Goal: Information Seeking & Learning: Learn about a topic

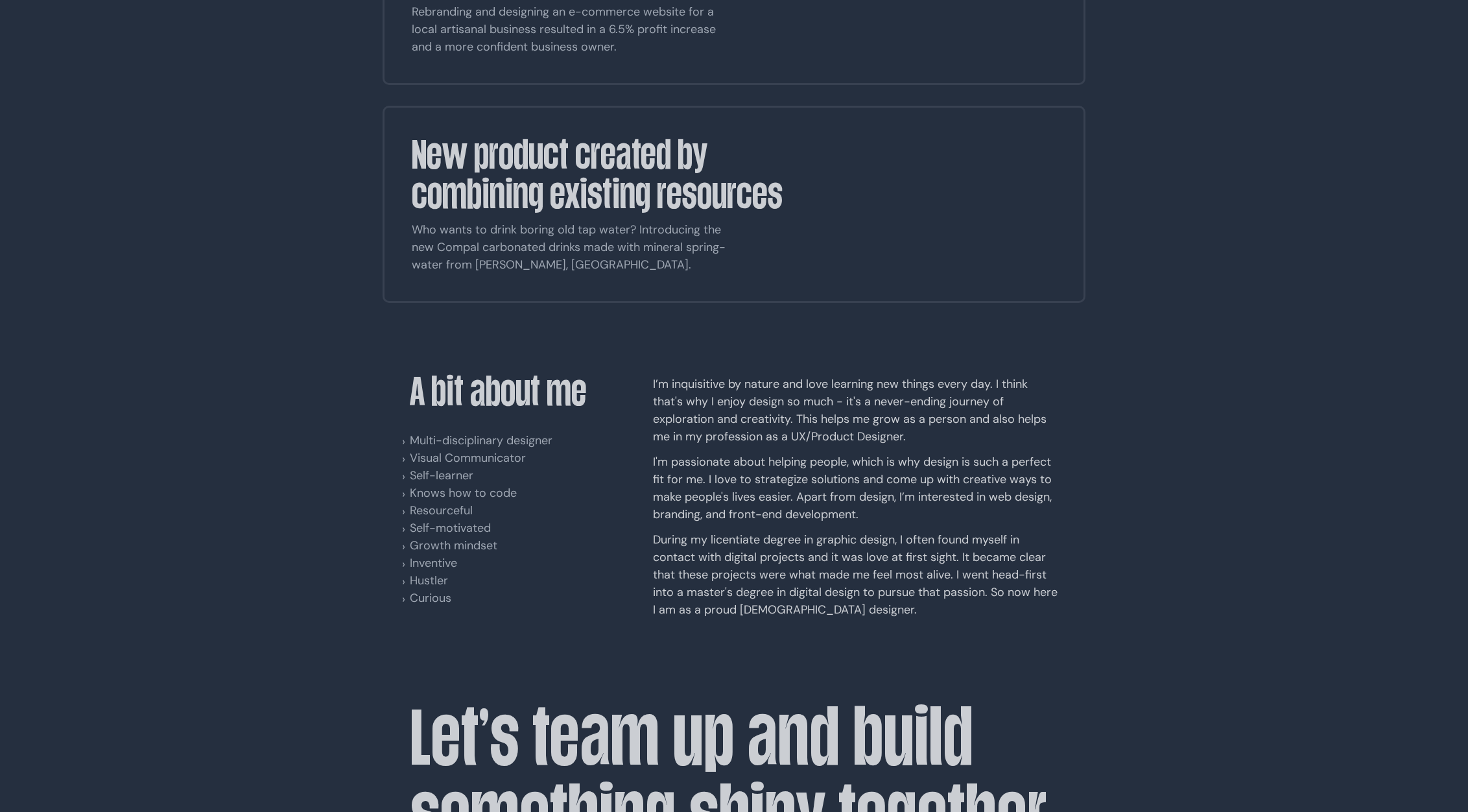
scroll to position [2098, 0]
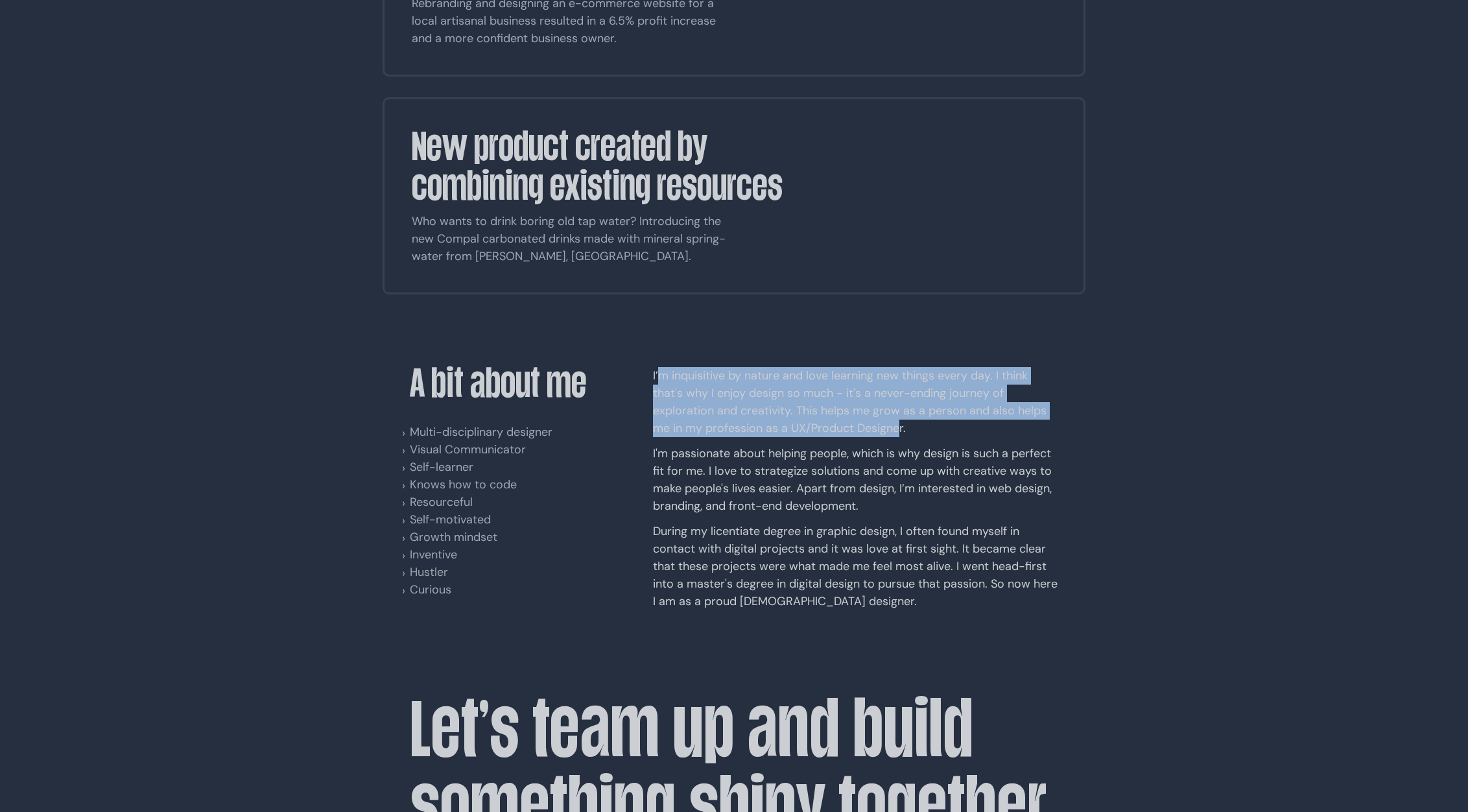
drag, startPoint x: 669, startPoint y: 281, endPoint x: 900, endPoint y: 335, distance: 237.2
click at [900, 367] on p "I’m inquisitive by nature and love learning new things every day. I think that'…" at bounding box center [855, 402] width 405 height 70
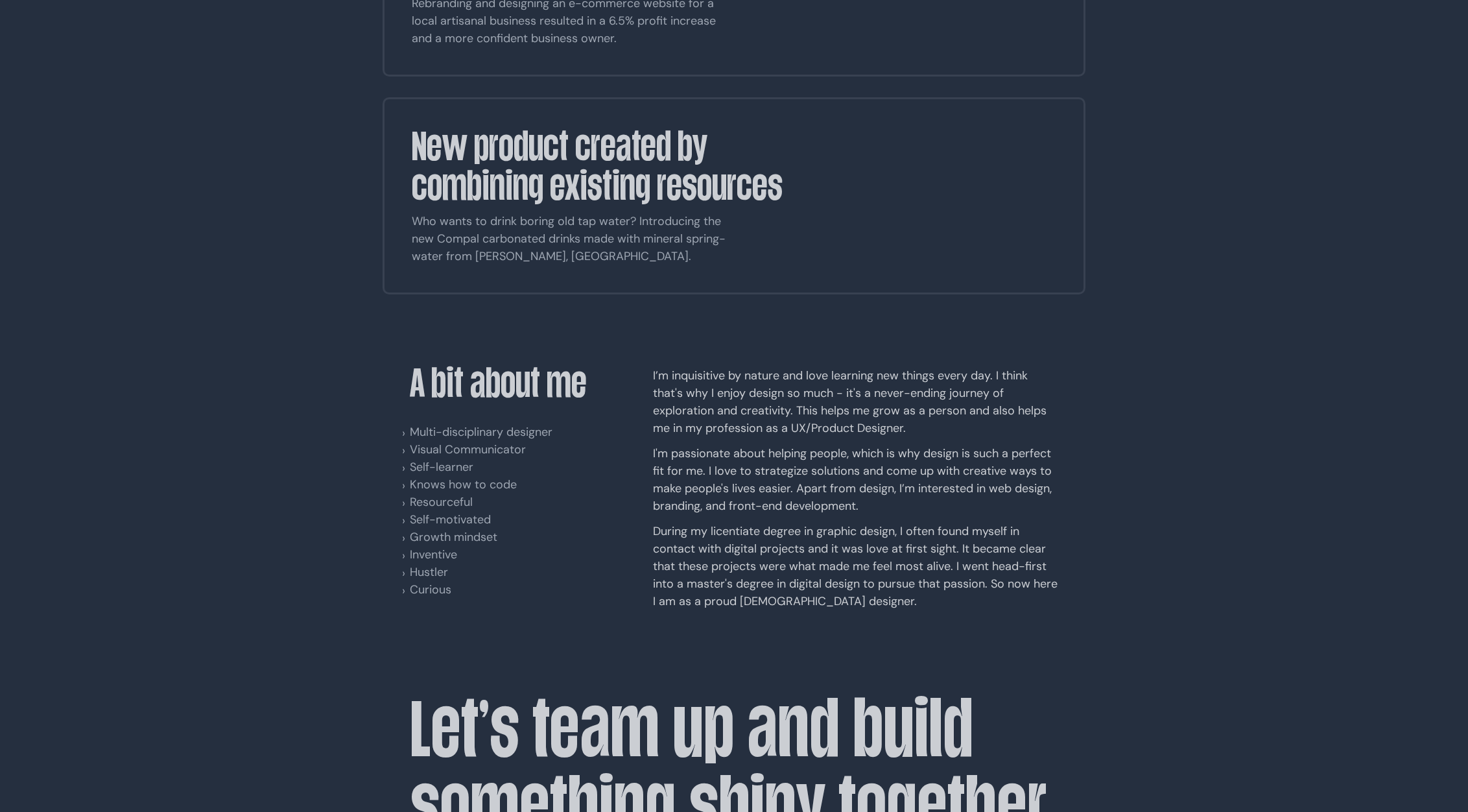
click at [800, 445] on p "I'm passionate about helping people, which is why design is such a perfect fit …" at bounding box center [855, 480] width 405 height 70
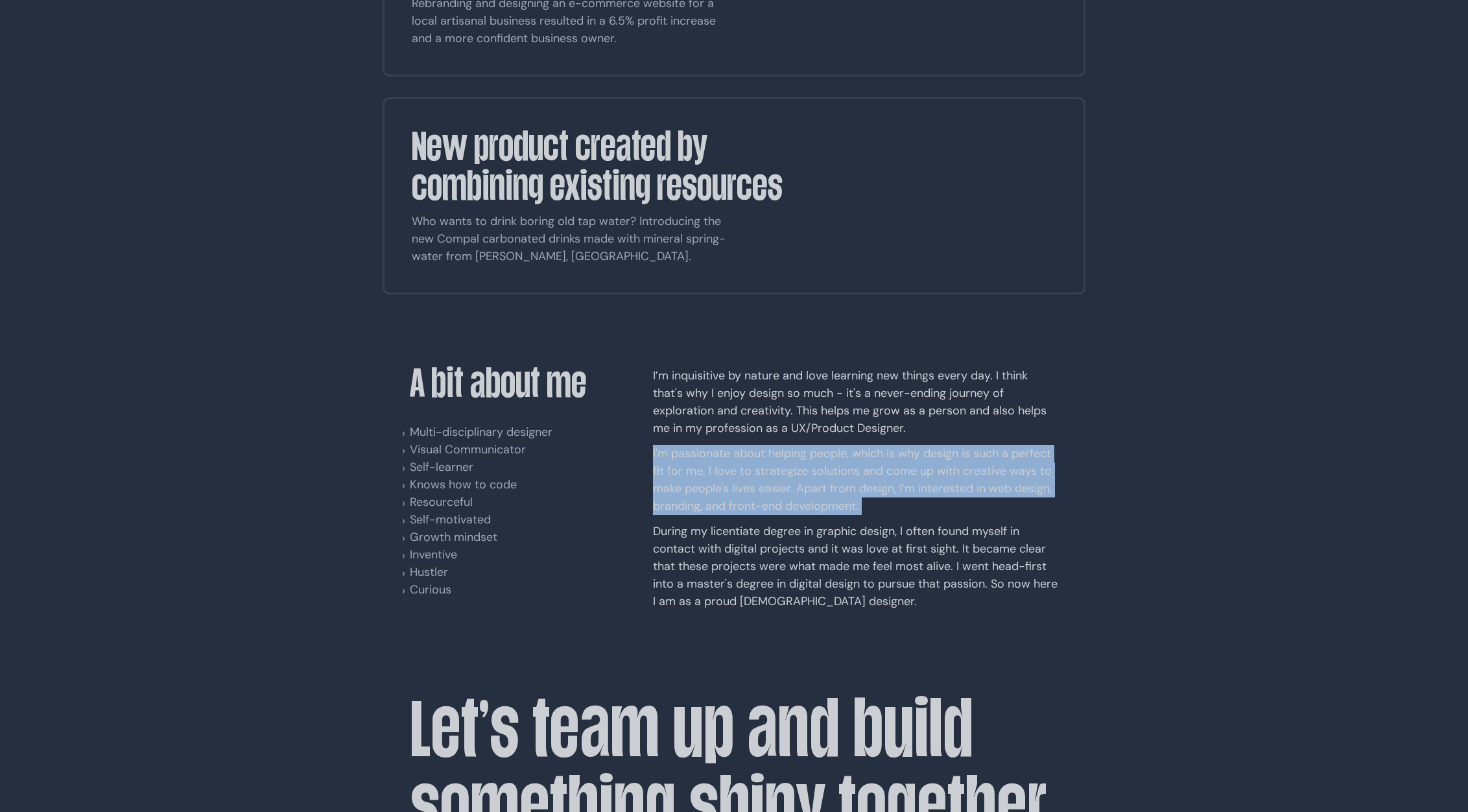
click at [800, 445] on p "I'm passionate about helping people, which is why design is such a perfect fit …" at bounding box center [855, 480] width 405 height 70
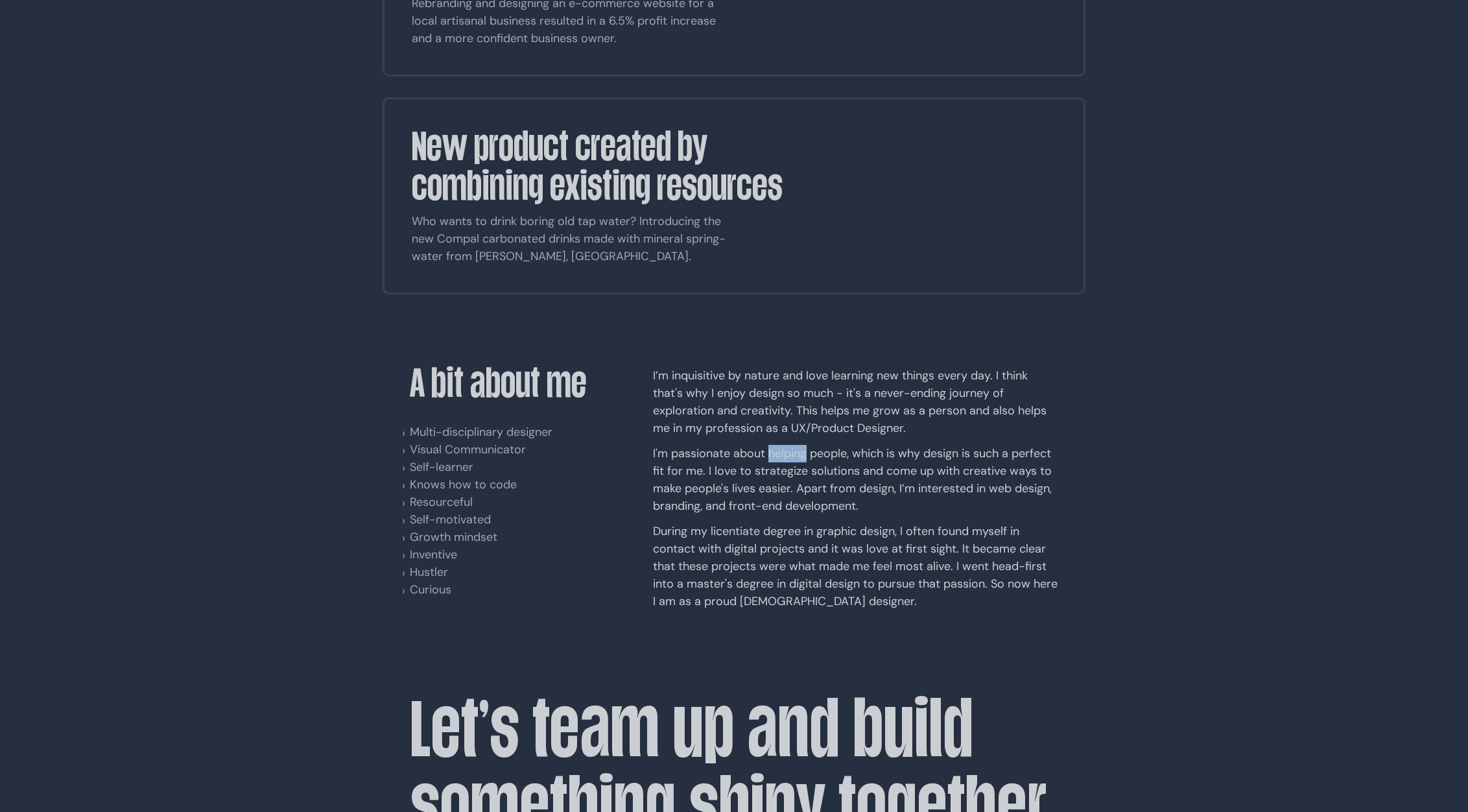
click at [800, 445] on p "I'm passionate about helping people, which is why design is such a perfect fit …" at bounding box center [855, 480] width 405 height 70
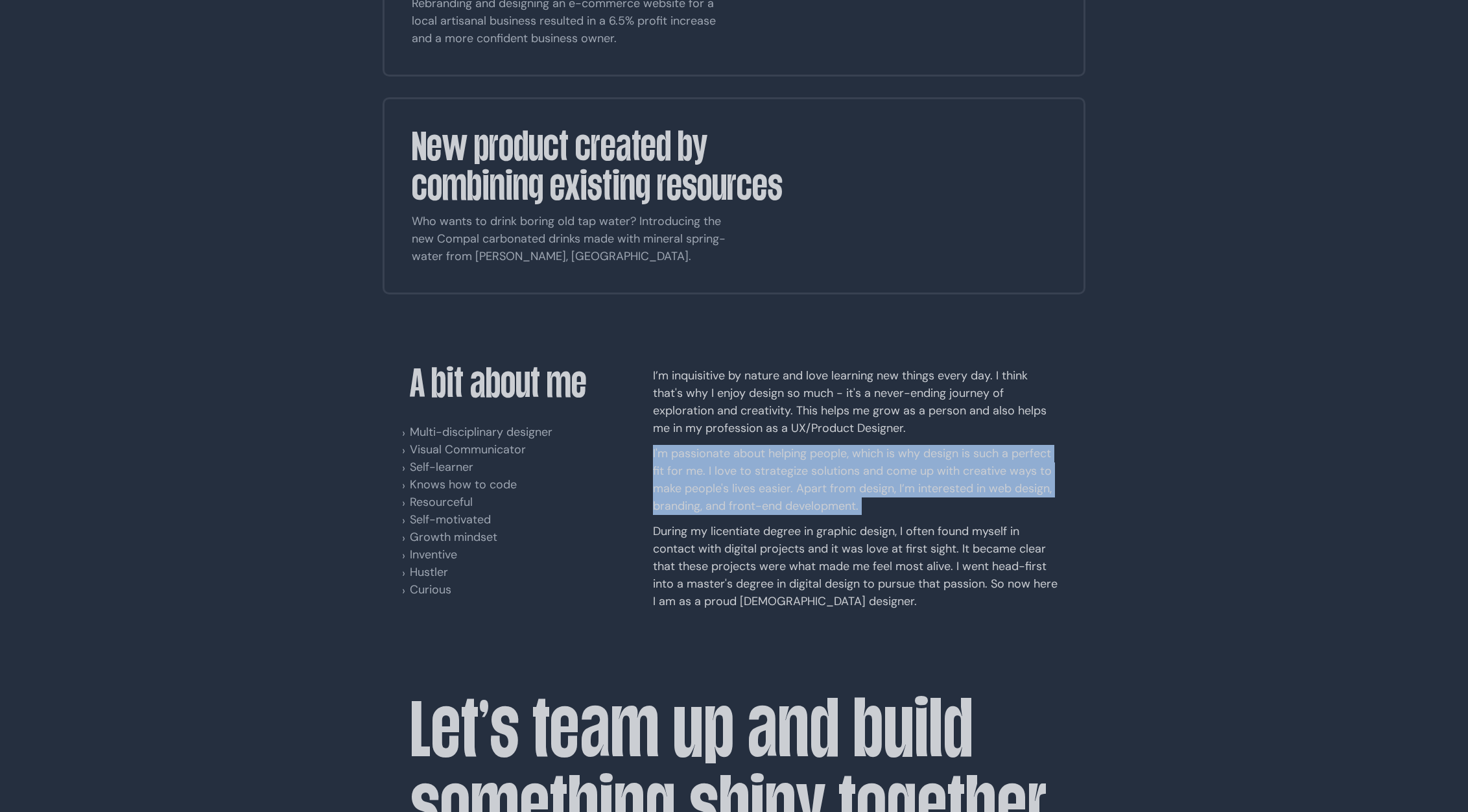
click at [800, 445] on p "I'm passionate about helping people, which is why design is such a perfect fit …" at bounding box center [855, 480] width 405 height 70
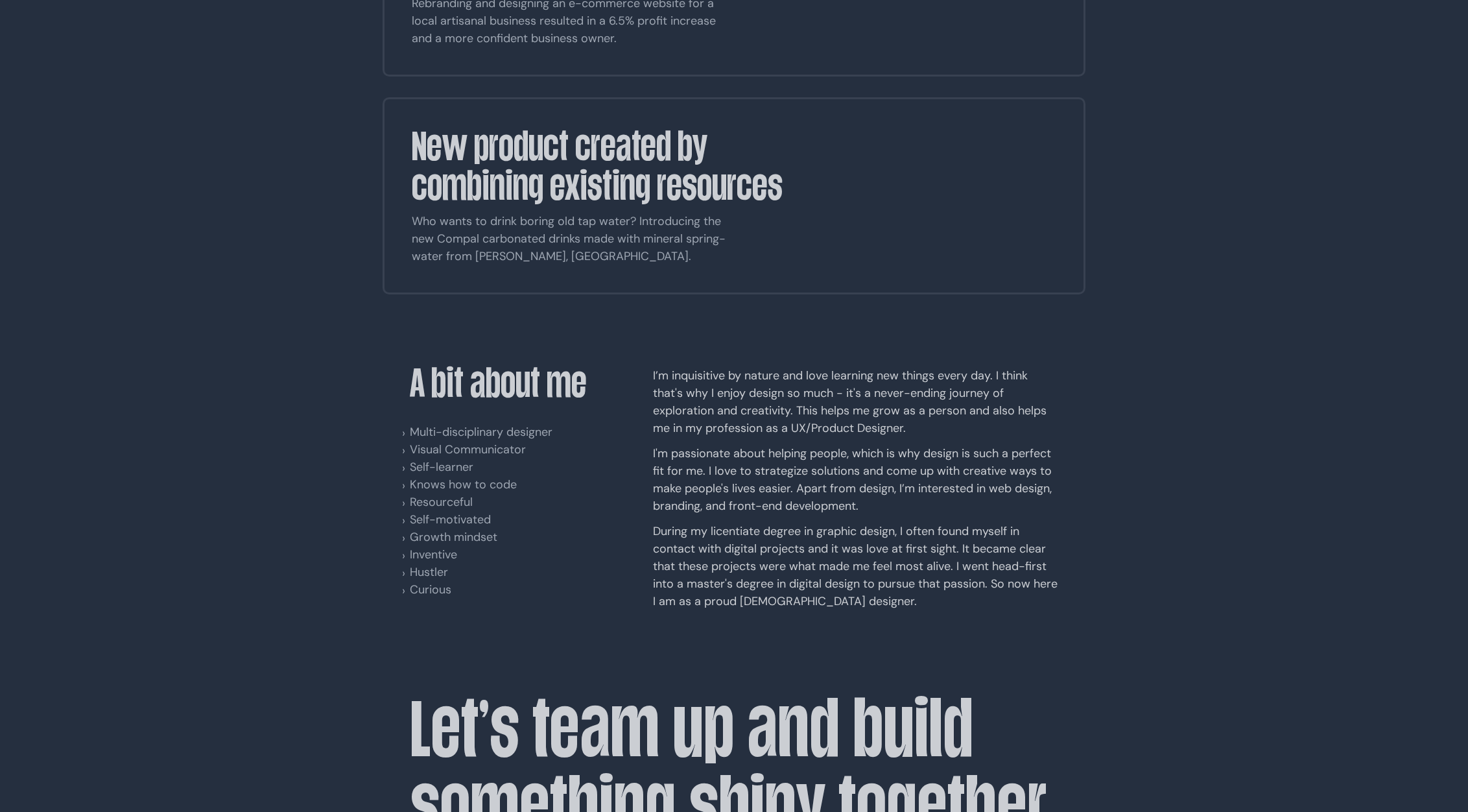
click at [751, 523] on p "During my licentiate degree in graphic design, I often found myself in contact …" at bounding box center [855, 566] width 405 height 87
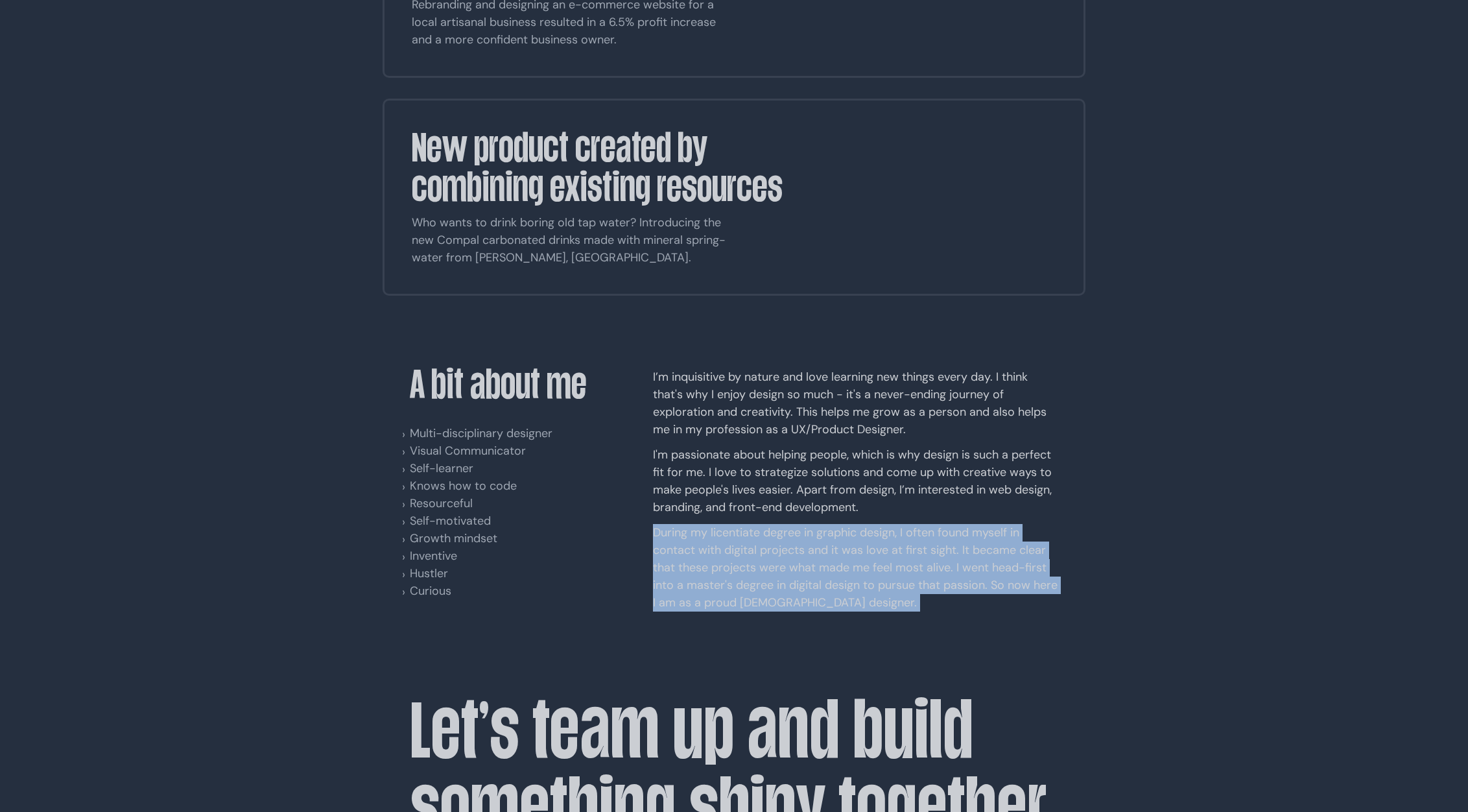
click at [753, 524] on p "During my licentiate degree in graphic design, I often found myself in contact …" at bounding box center [855, 568] width 405 height 87
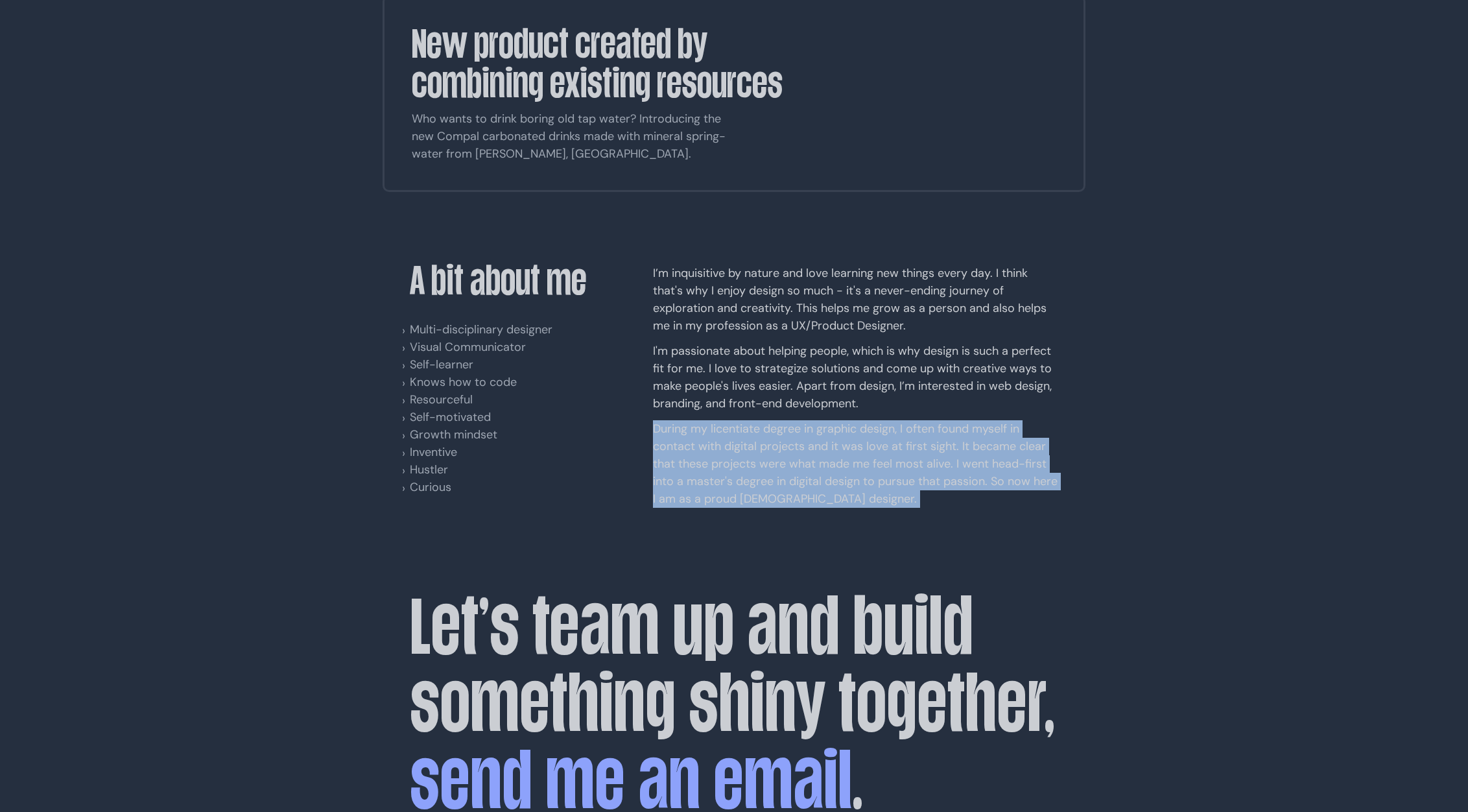
scroll to position [2211, 0]
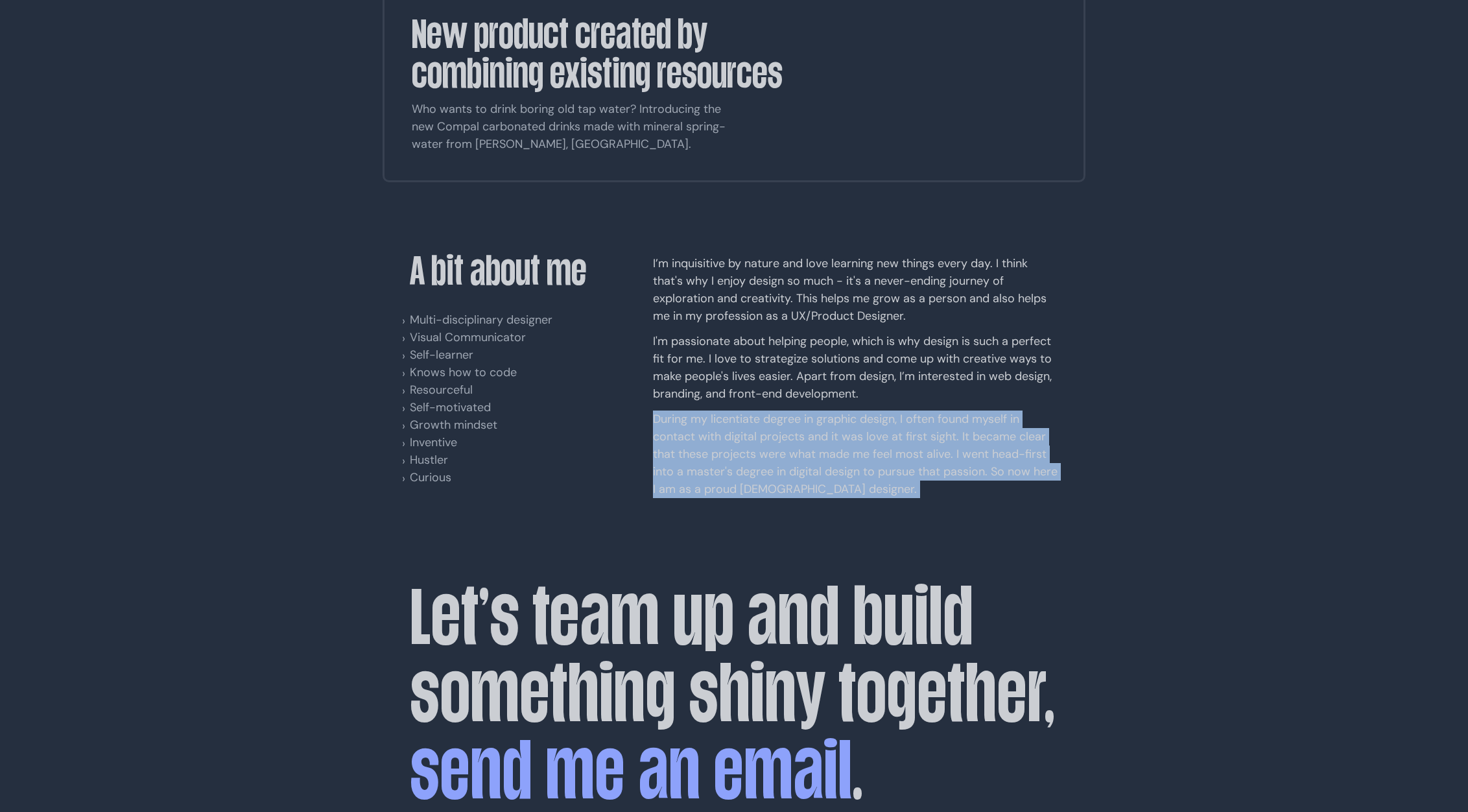
click at [810, 410] on p "During my licentiate degree in graphic design, I often found myself in contact …" at bounding box center [855, 454] width 405 height 87
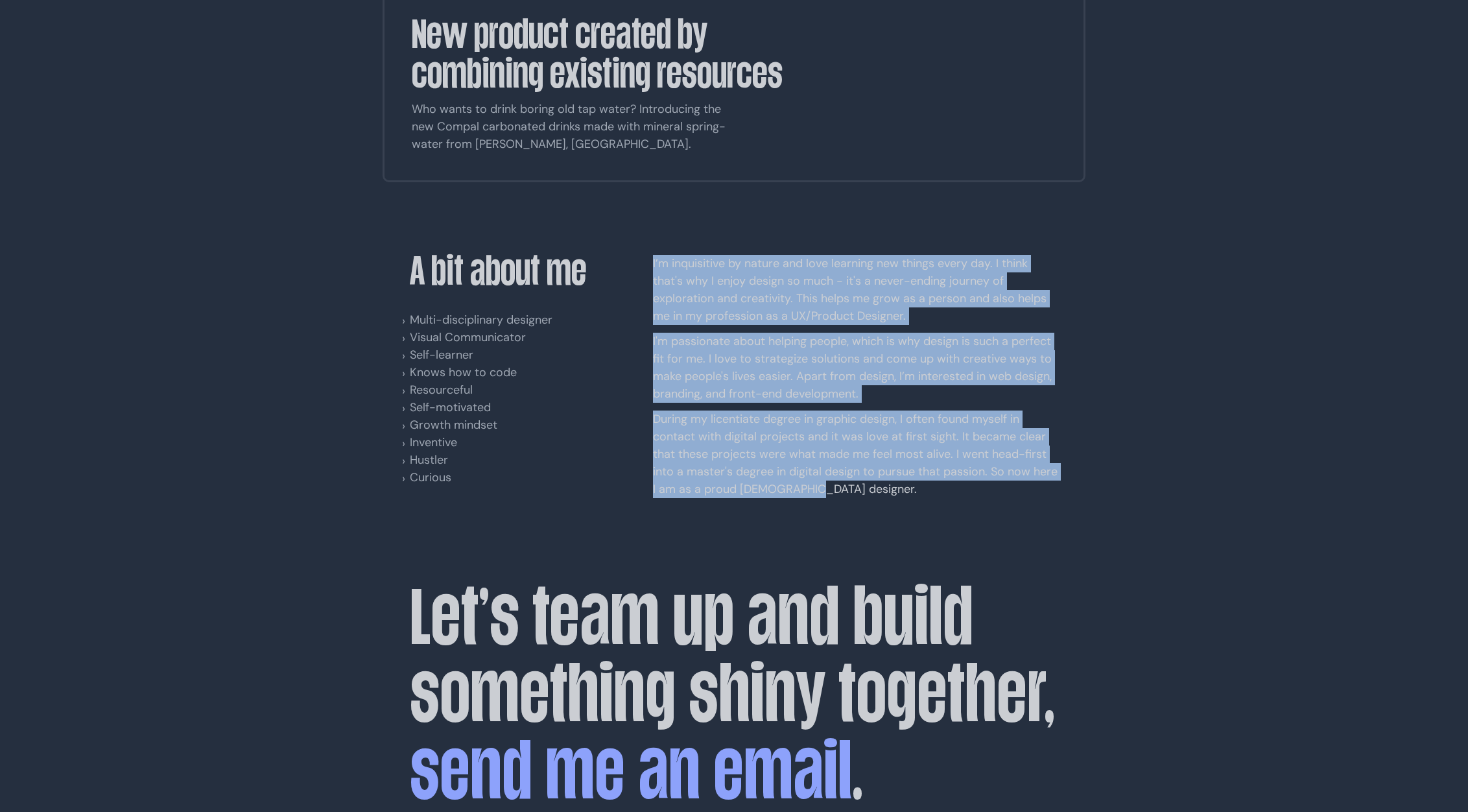
drag, startPoint x: 830, startPoint y: 394, endPoint x: 655, endPoint y: 181, distance: 275.7
click at [653, 247] on div "I’m inquisitive by nature and love learning new things every day. I think that'…" at bounding box center [855, 376] width 405 height 258
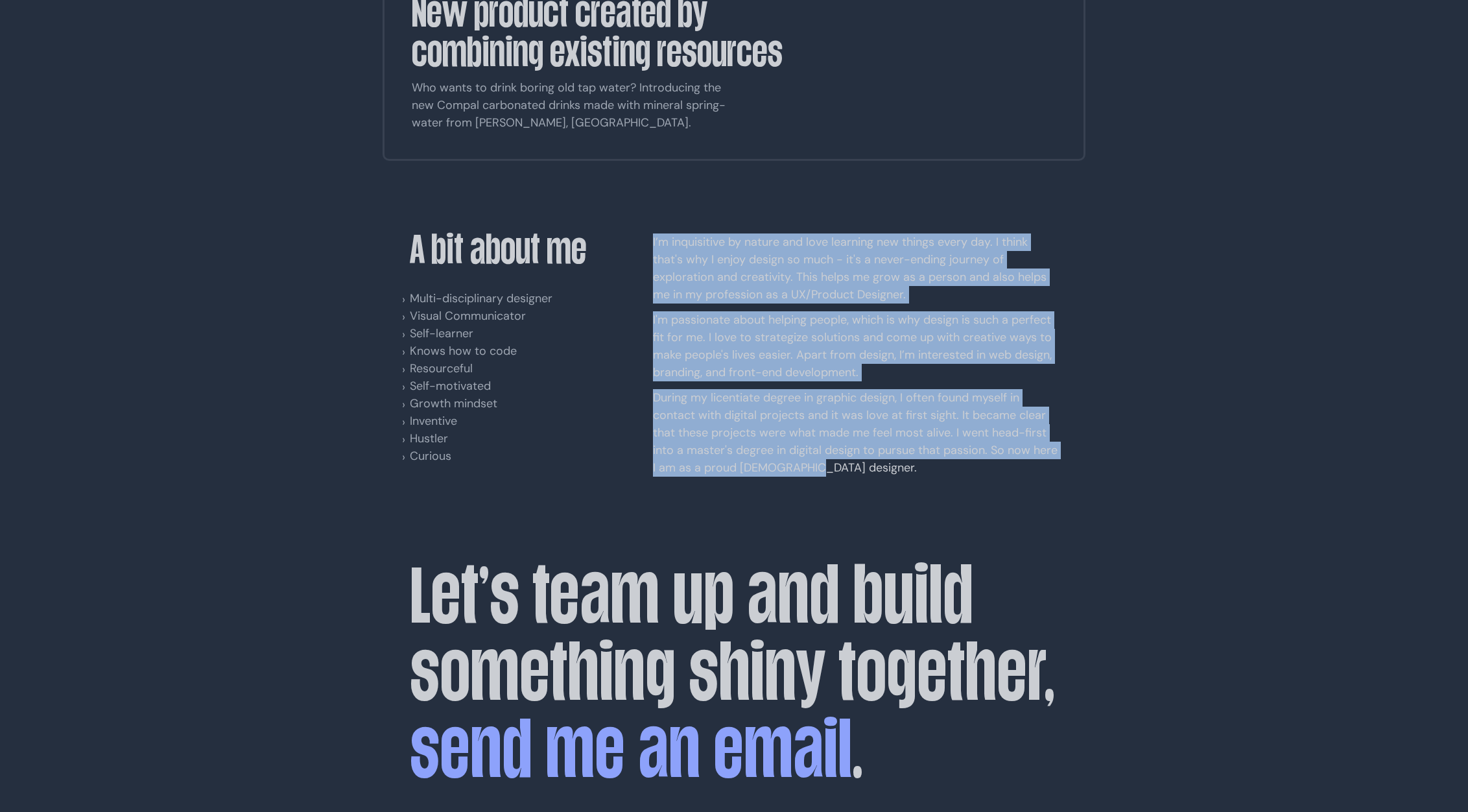
scroll to position [2257, 0]
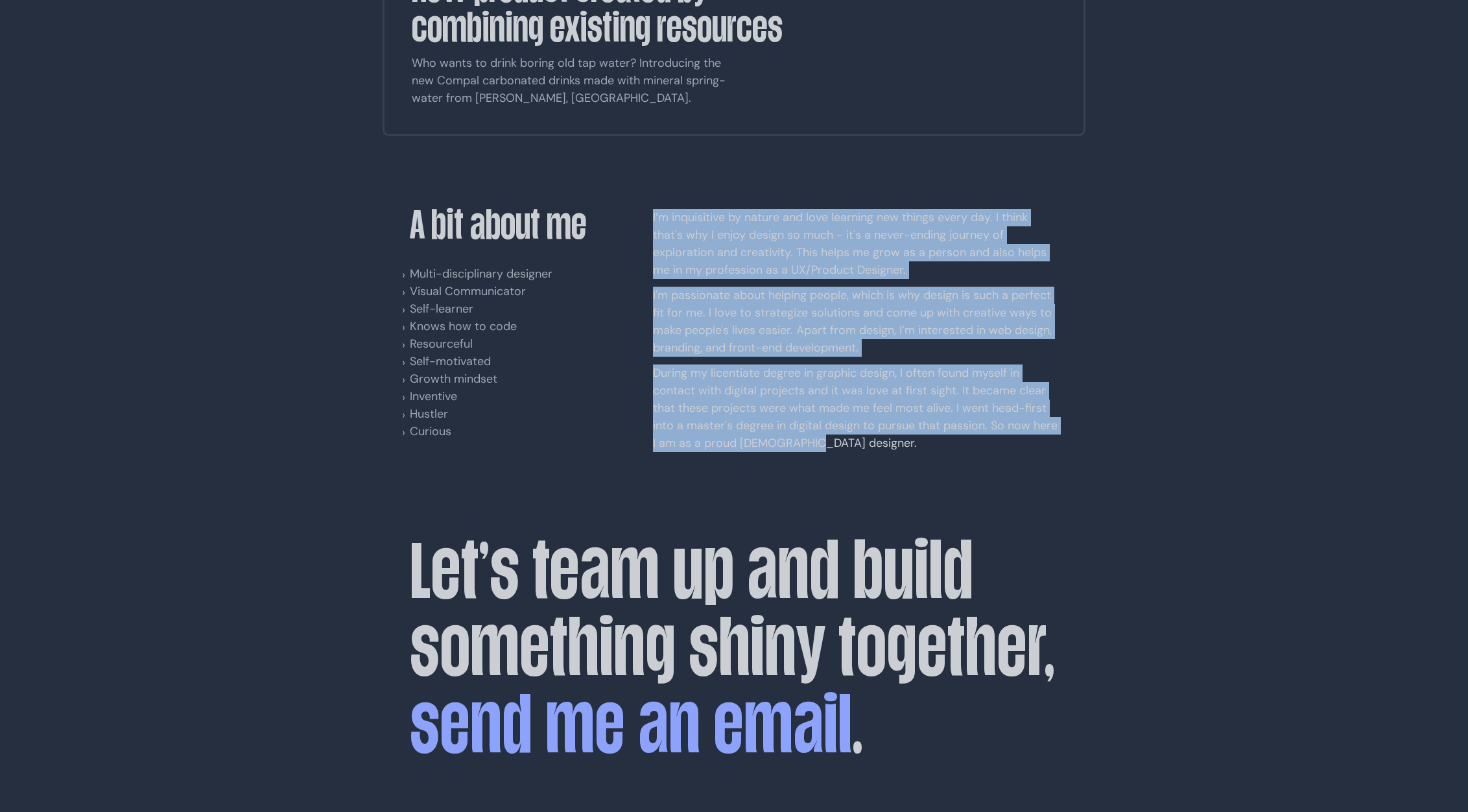
click at [642, 273] on section "A bit about me Multi-disciplinary designer Visual Communicator Self-learner Kno…" at bounding box center [734, 330] width 648 height 258
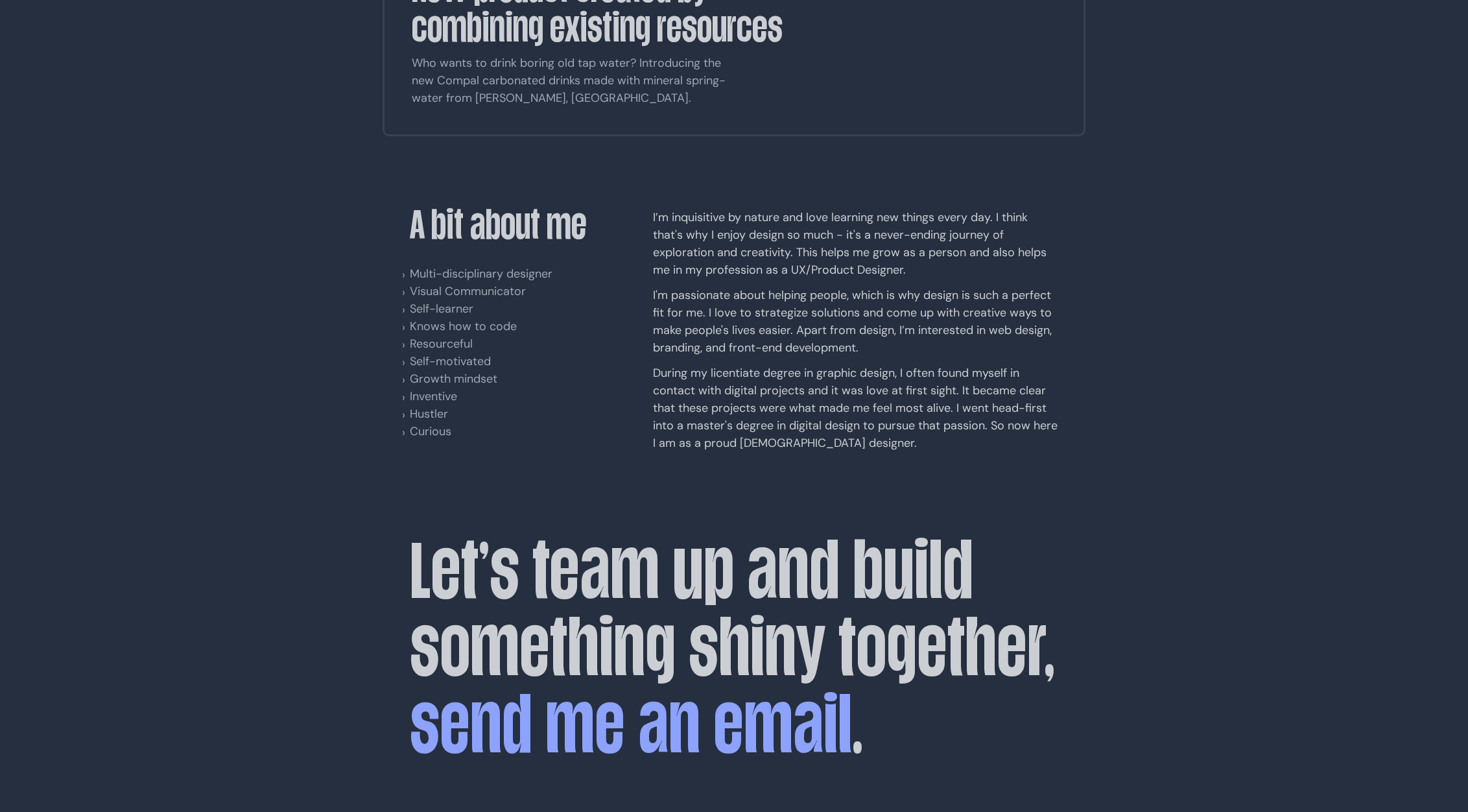
scroll to position [2263, 0]
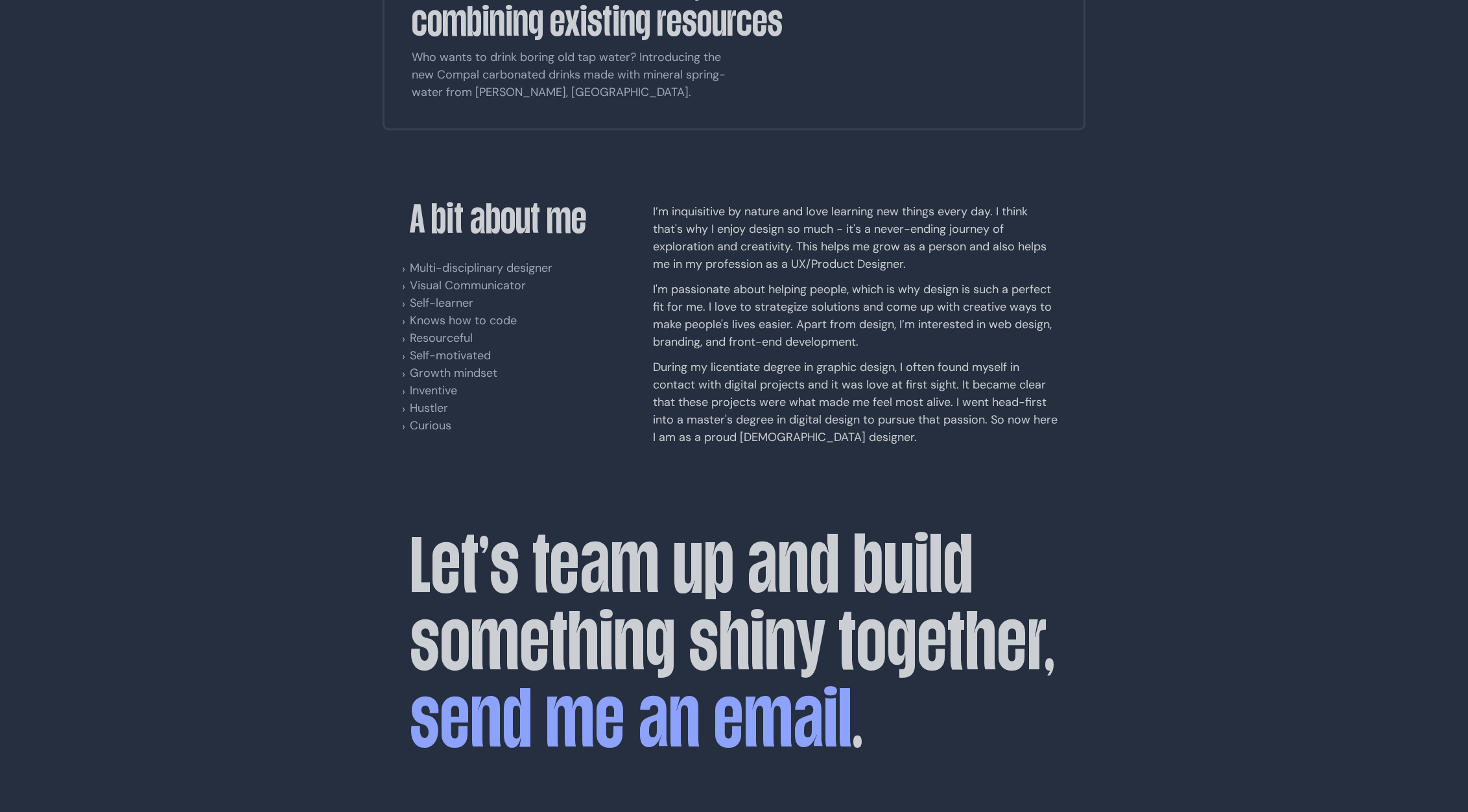
click at [425, 417] on li "Curious" at bounding box center [499, 426] width 178 height 18
drag, startPoint x: 411, startPoint y: 332, endPoint x: 405, endPoint y: 329, distance: 6.7
click at [411, 417] on li "Curious" at bounding box center [499, 426] width 178 height 18
click at [446, 259] on li "Multi-disciplinary designer" at bounding box center [499, 268] width 178 height 18
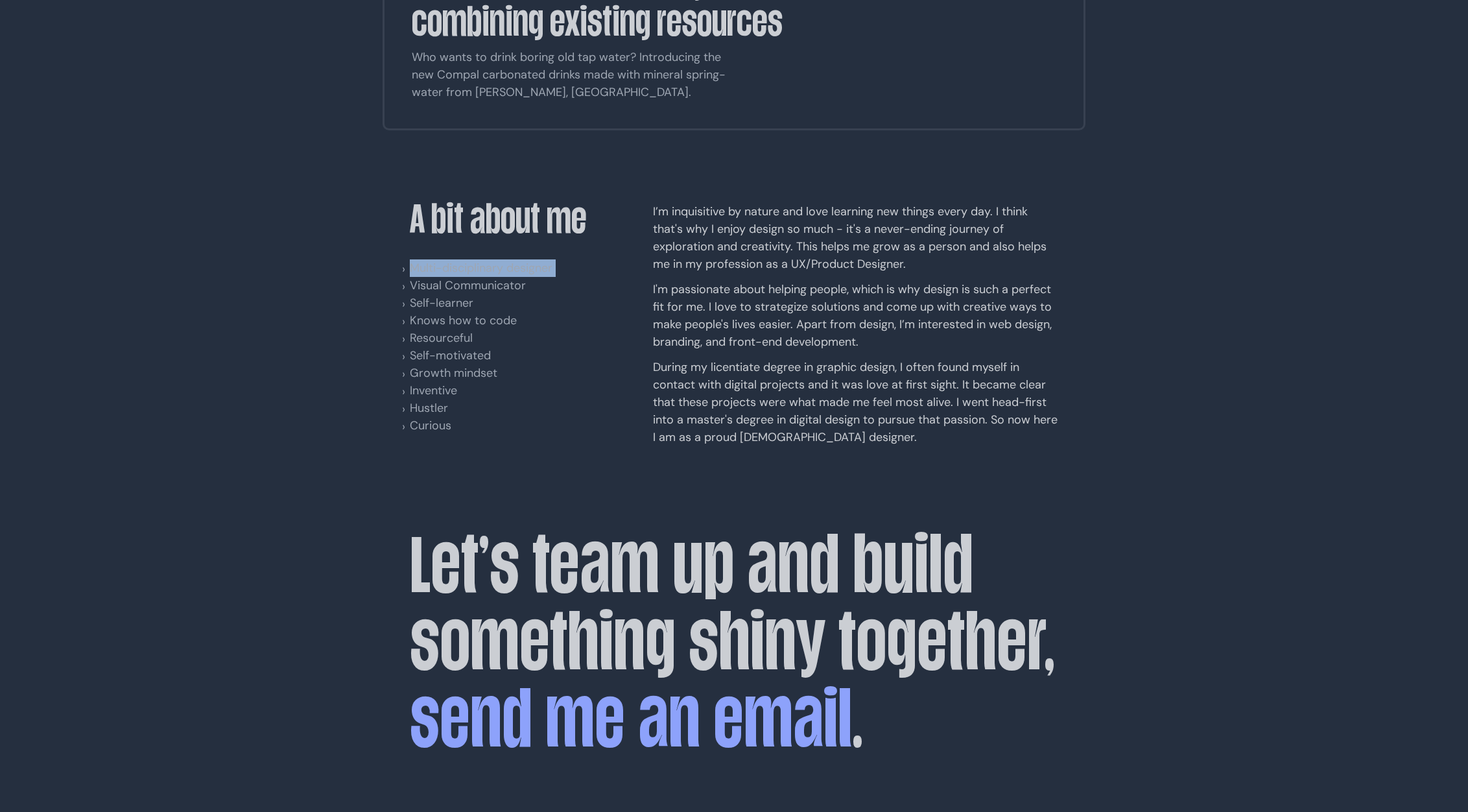
click at [446, 259] on li "Multi-disciplinary designer" at bounding box center [499, 268] width 178 height 18
click at [543, 312] on li "Knows how to code" at bounding box center [499, 321] width 178 height 18
drag, startPoint x: 546, startPoint y: 191, endPoint x: 423, endPoint y: 181, distance: 123.4
click at [410, 259] on ul "Multi-disciplinary designer Visual Communicator Self-learner Knows how to code …" at bounding box center [499, 346] width 178 height 175
drag, startPoint x: 462, startPoint y: 204, endPoint x: 419, endPoint y: 181, distance: 48.8
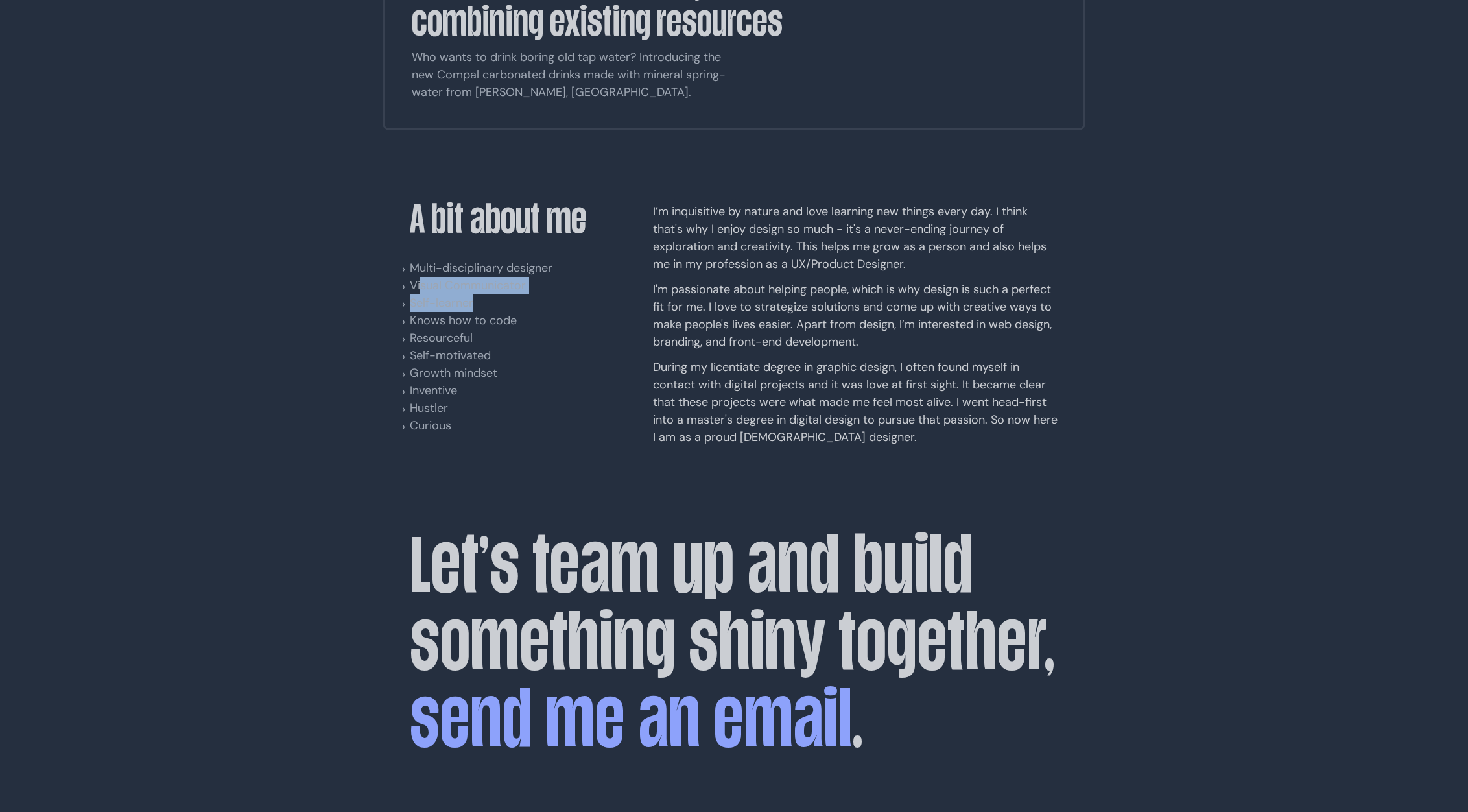
click at [419, 259] on ul "Multi-disciplinary designer Visual Communicator Self-learner Knows how to code …" at bounding box center [499, 346] width 178 height 175
drag, startPoint x: 499, startPoint y: 225, endPoint x: 431, endPoint y: 187, distance: 77.9
click at [419, 259] on ul "Multi-disciplinary designer Visual Communicator Self-learner Knows how to code …" at bounding box center [499, 346] width 178 height 175
drag, startPoint x: 509, startPoint y: 285, endPoint x: 453, endPoint y: 186, distance: 113.7
click at [446, 259] on ul "Multi-disciplinary designer Visual Communicator Self-learner Knows how to code …" at bounding box center [499, 346] width 178 height 175
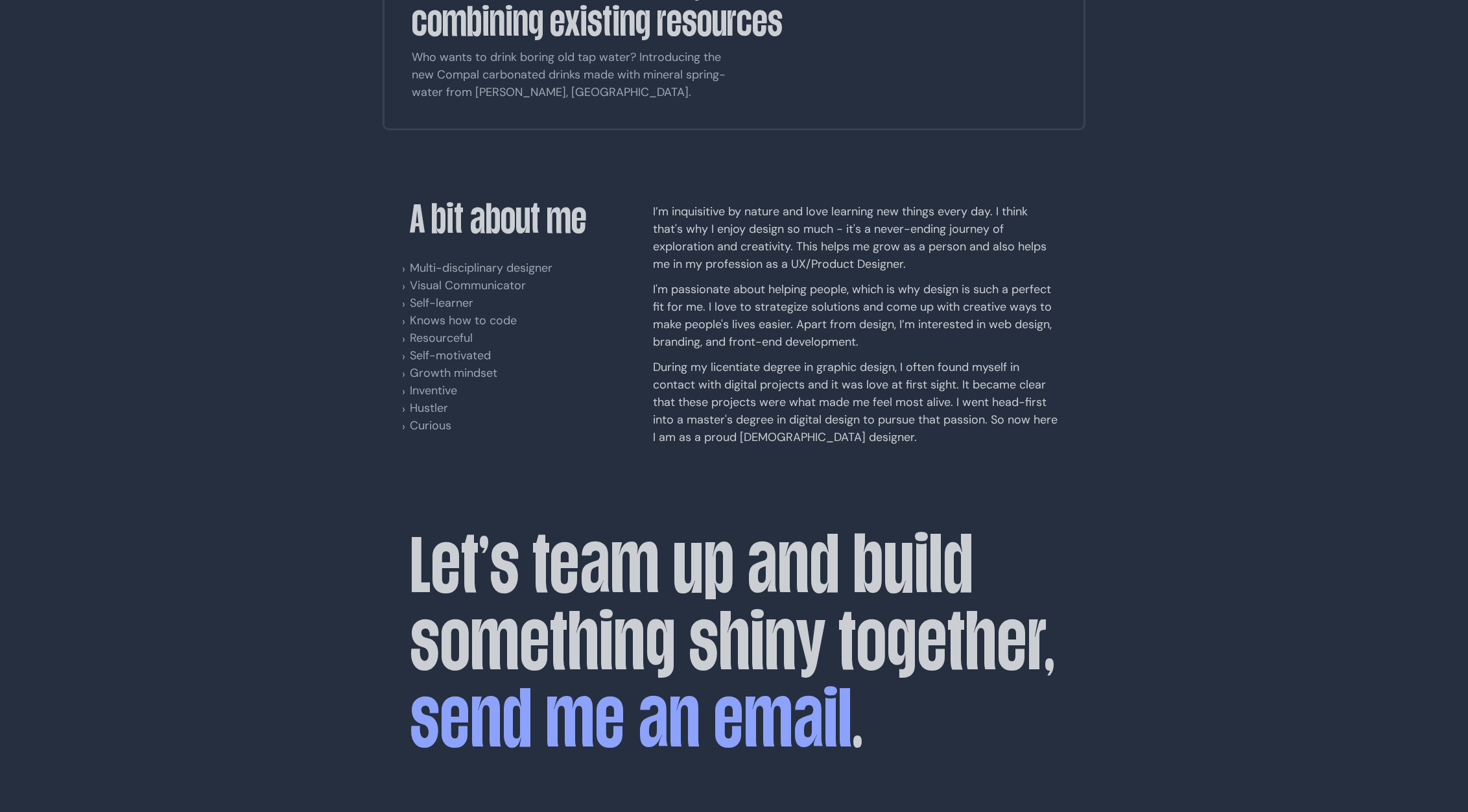
drag, startPoint x: 426, startPoint y: 247, endPoint x: 421, endPoint y: 170, distance: 77.2
click at [420, 259] on ul "Multi-disciplinary designer Visual Communicator Self-learner Knows how to code …" at bounding box center [499, 346] width 178 height 175
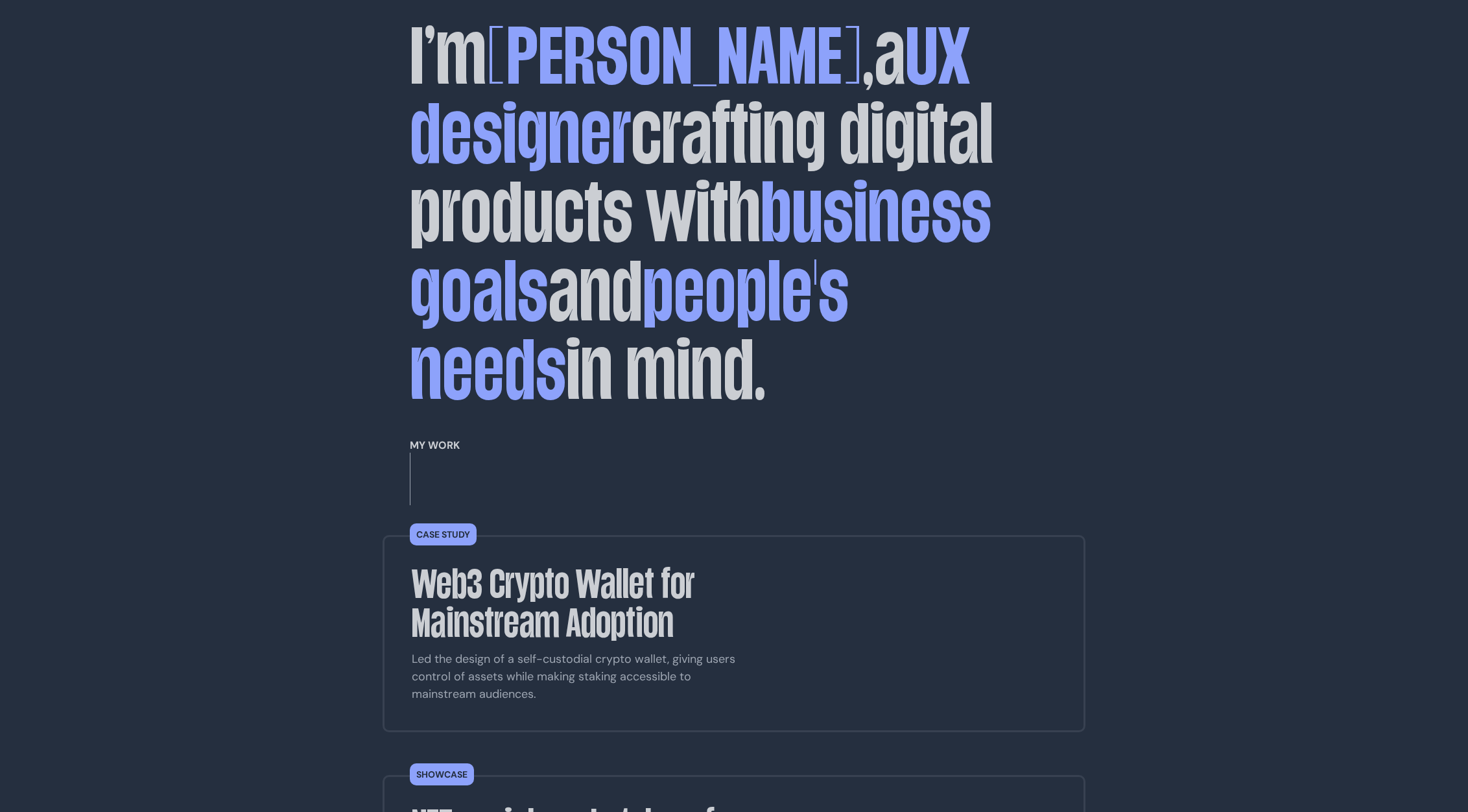
scroll to position [0, 0]
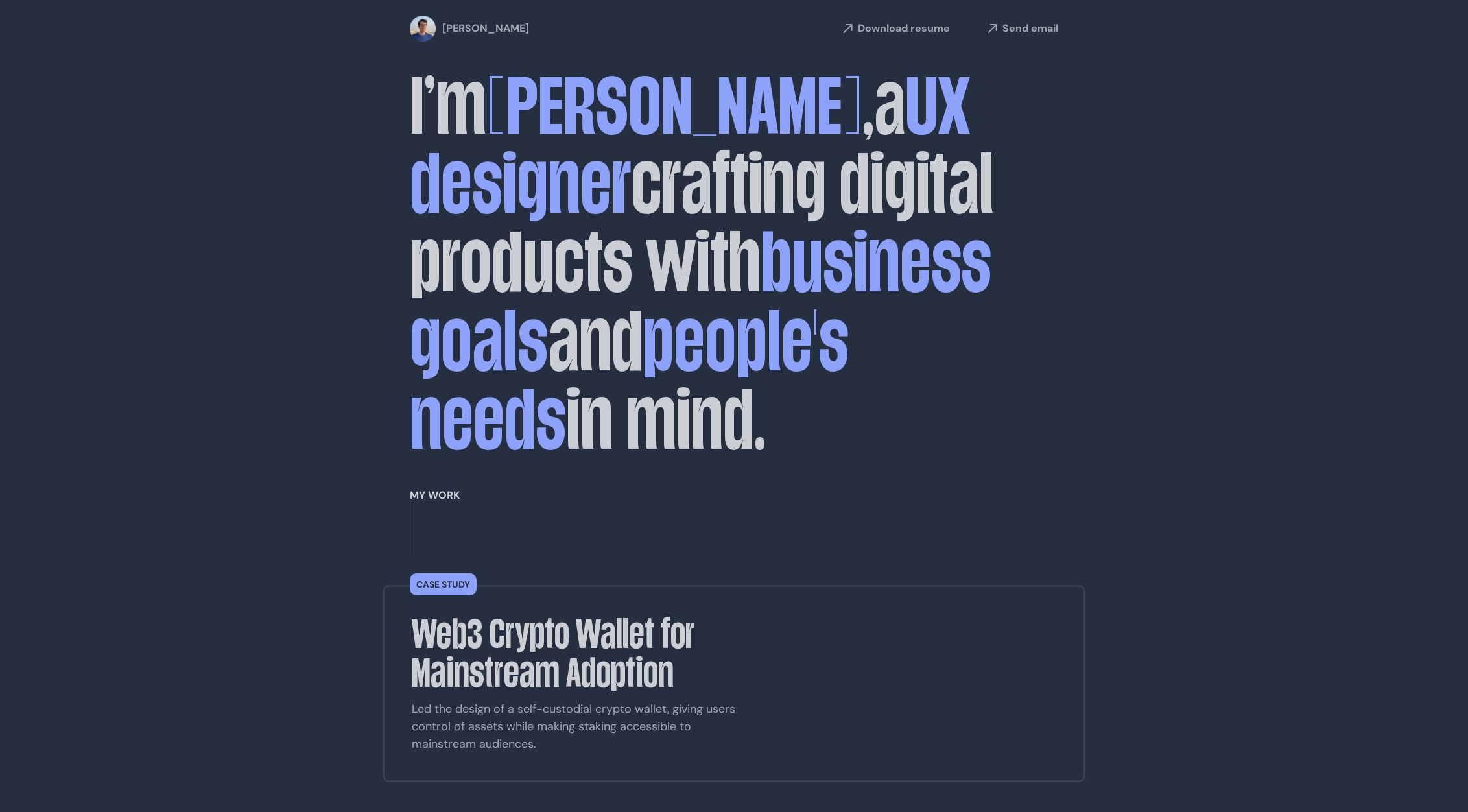
click at [446, 580] on p "Case study" at bounding box center [443, 584] width 54 height 9
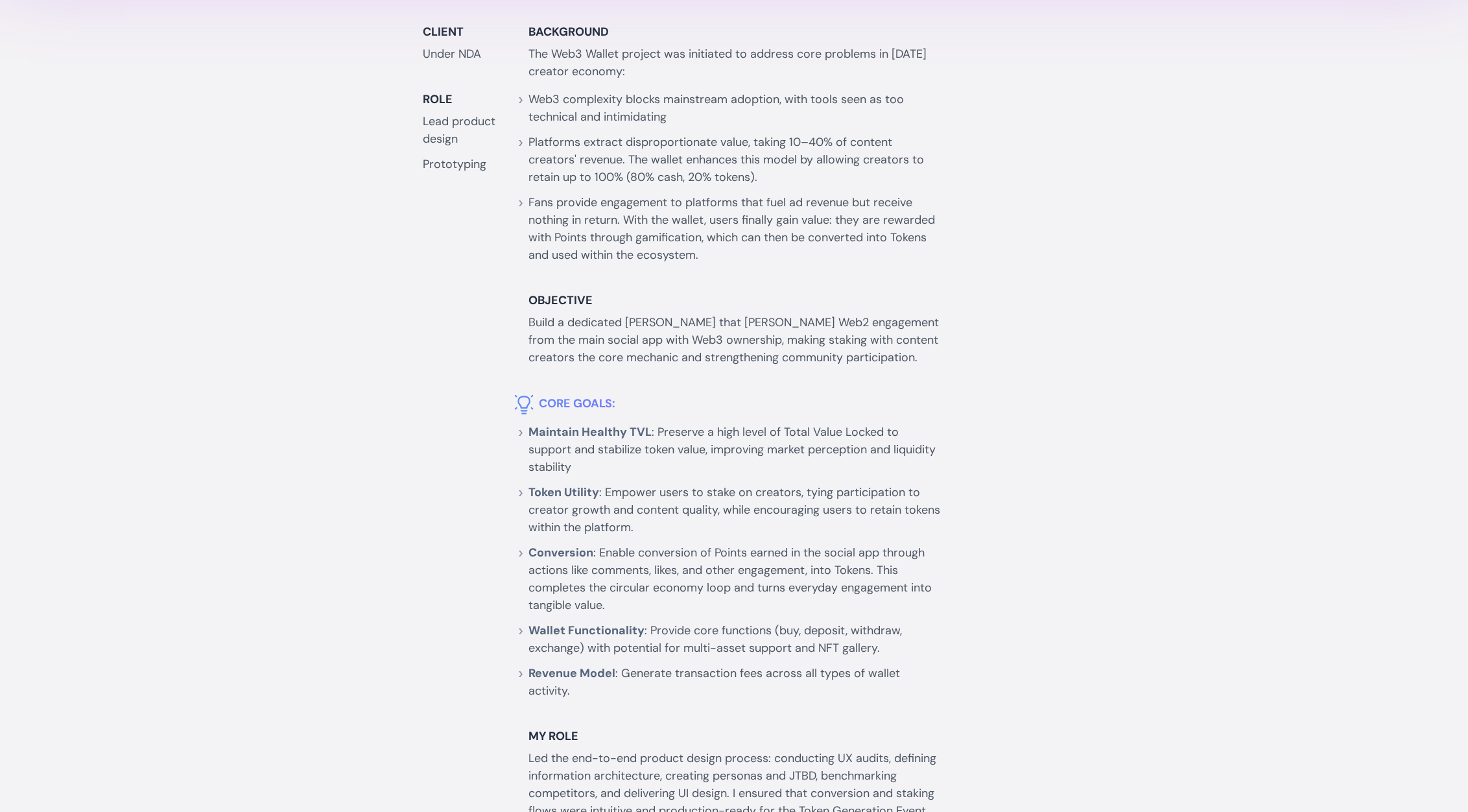
scroll to position [870, 0]
click at [529, 95] on li "Web3 complexity blocks mainstream adoption, with tools seen as too technical an…" at bounding box center [734, 103] width 412 height 35
click at [570, 164] on li "Platforms extract disproportionate value, taking 10–40% of content creators' re…" at bounding box center [734, 155] width 412 height 53
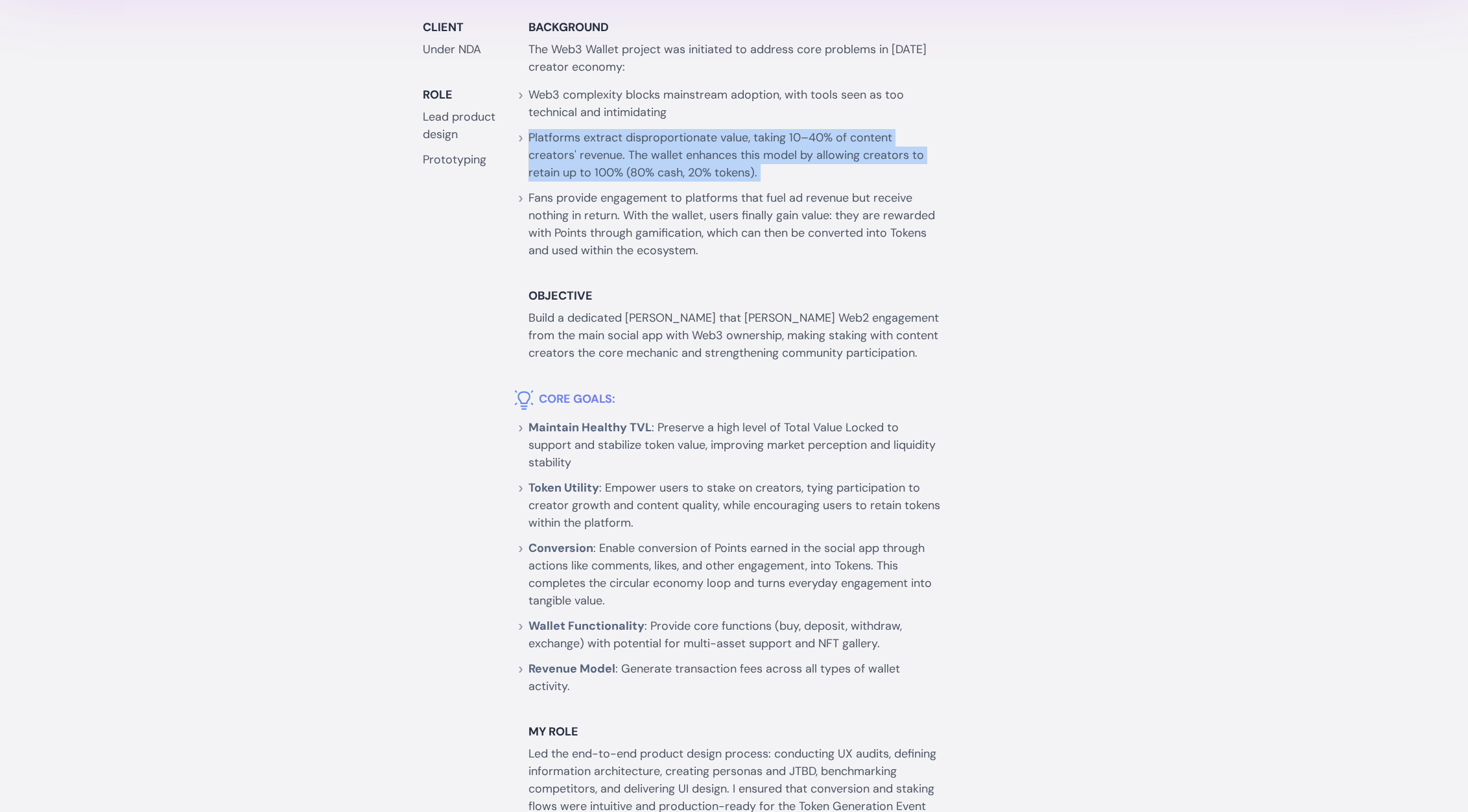
click at [570, 164] on li "Platforms extract disproportionate value, taking 10–40% of content creators' re…" at bounding box center [734, 155] width 412 height 53
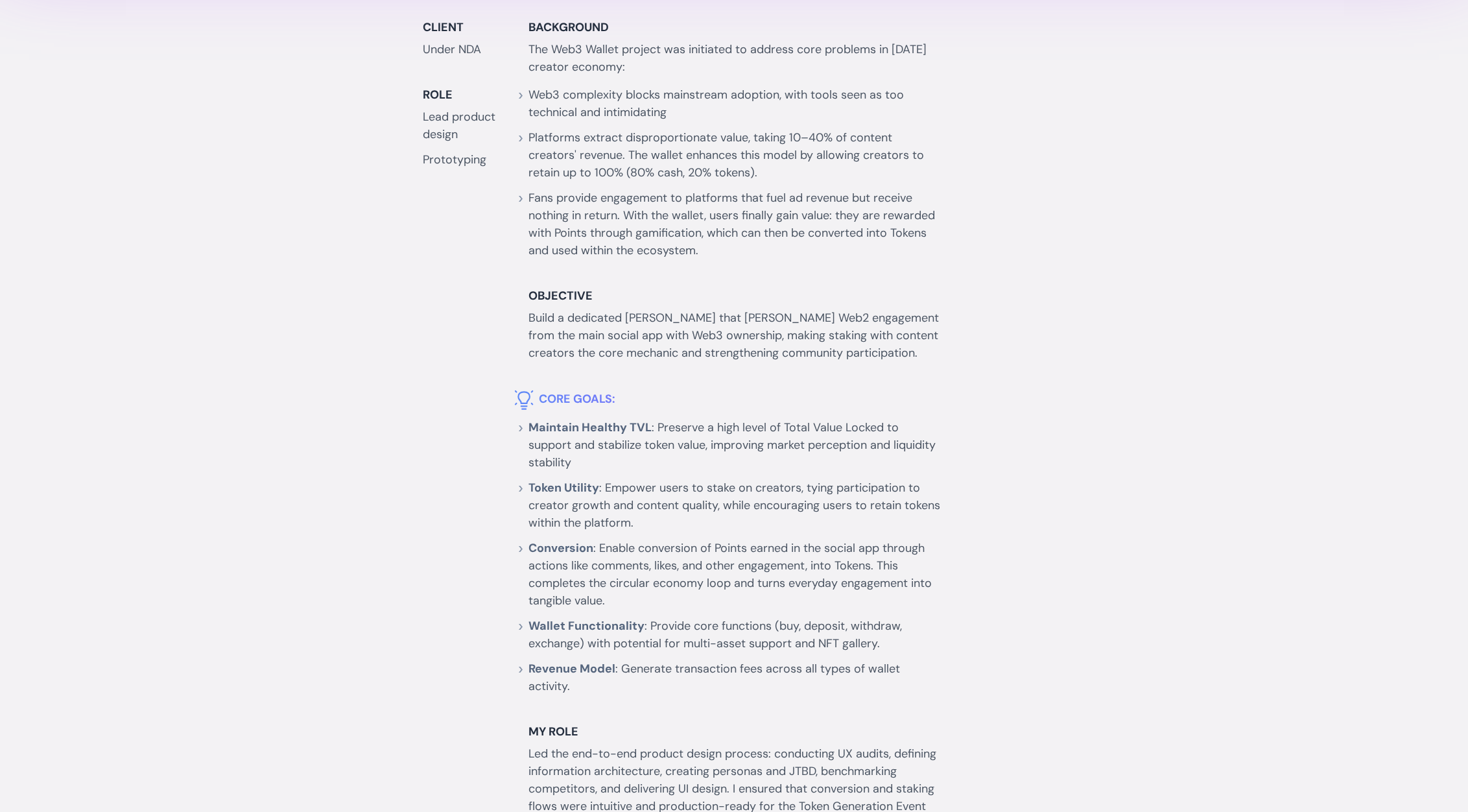
click at [564, 202] on li "Fans provide engagement to platforms that fuel ad revenue but receive nothing i…" at bounding box center [734, 224] width 412 height 70
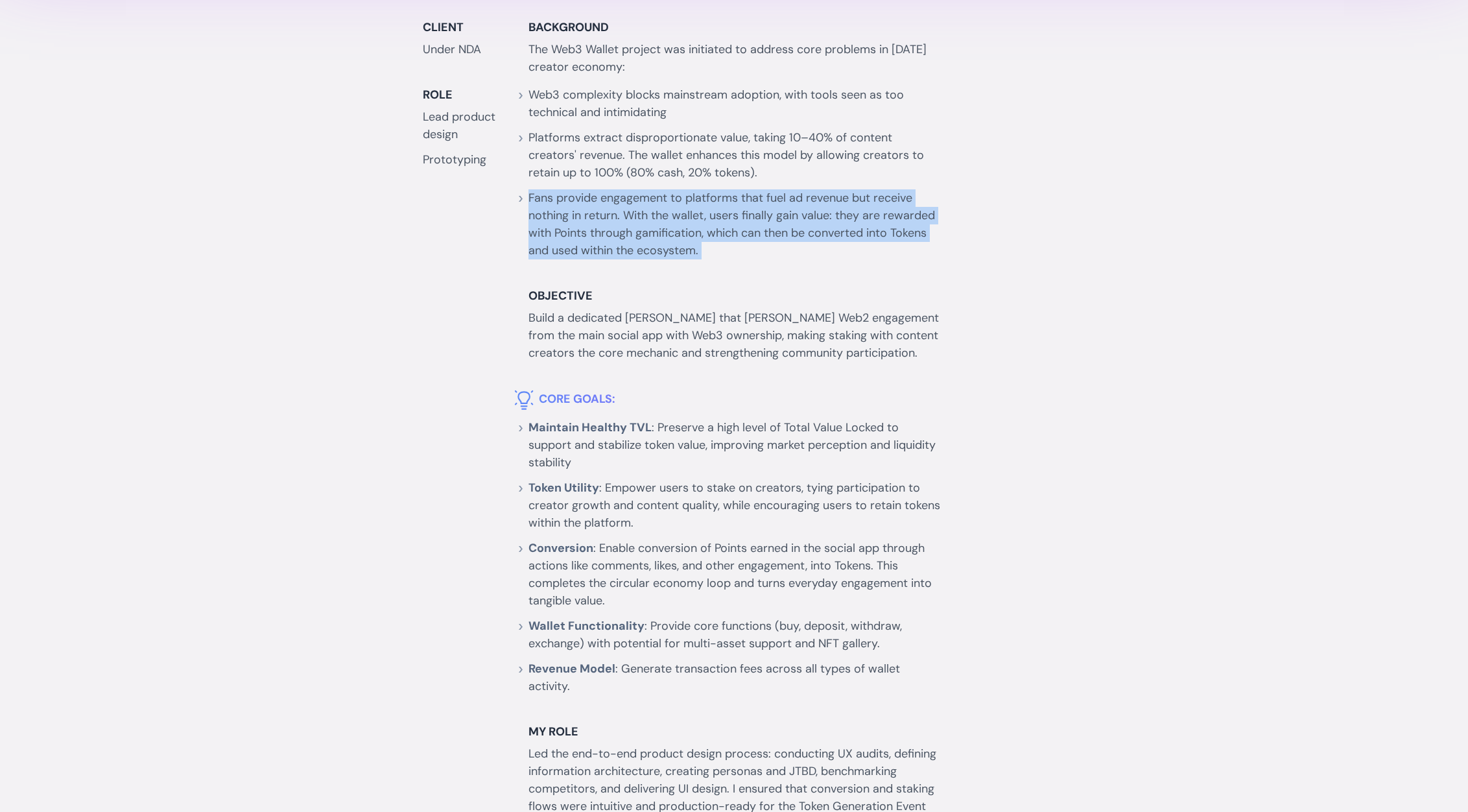
drag, startPoint x: 564, startPoint y: 202, endPoint x: 524, endPoint y: 219, distance: 43.5
click at [563, 203] on li "Fans provide engagement to platforms that fuel ad revenue but receive nothing i…" at bounding box center [734, 224] width 412 height 70
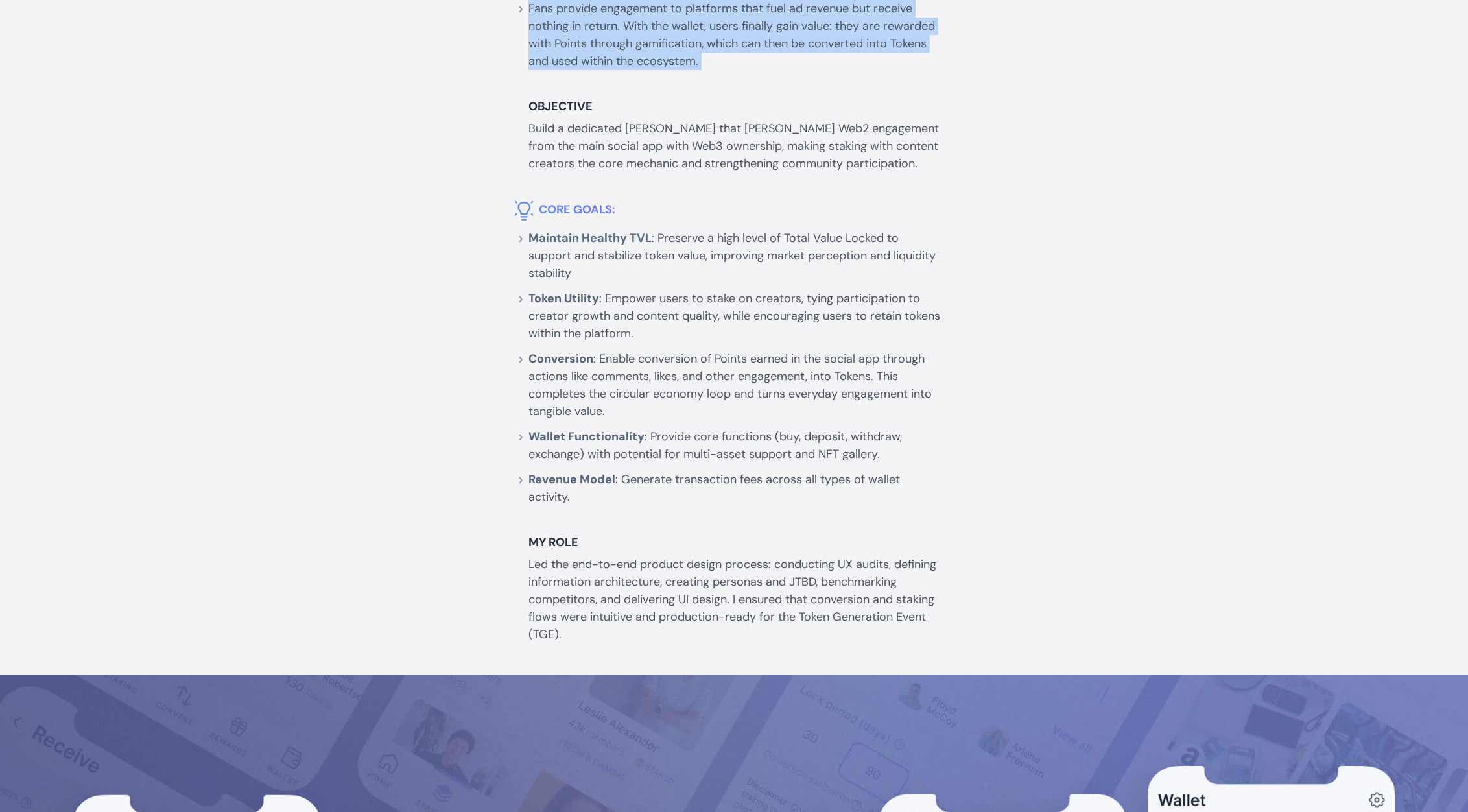
scroll to position [1059, 0]
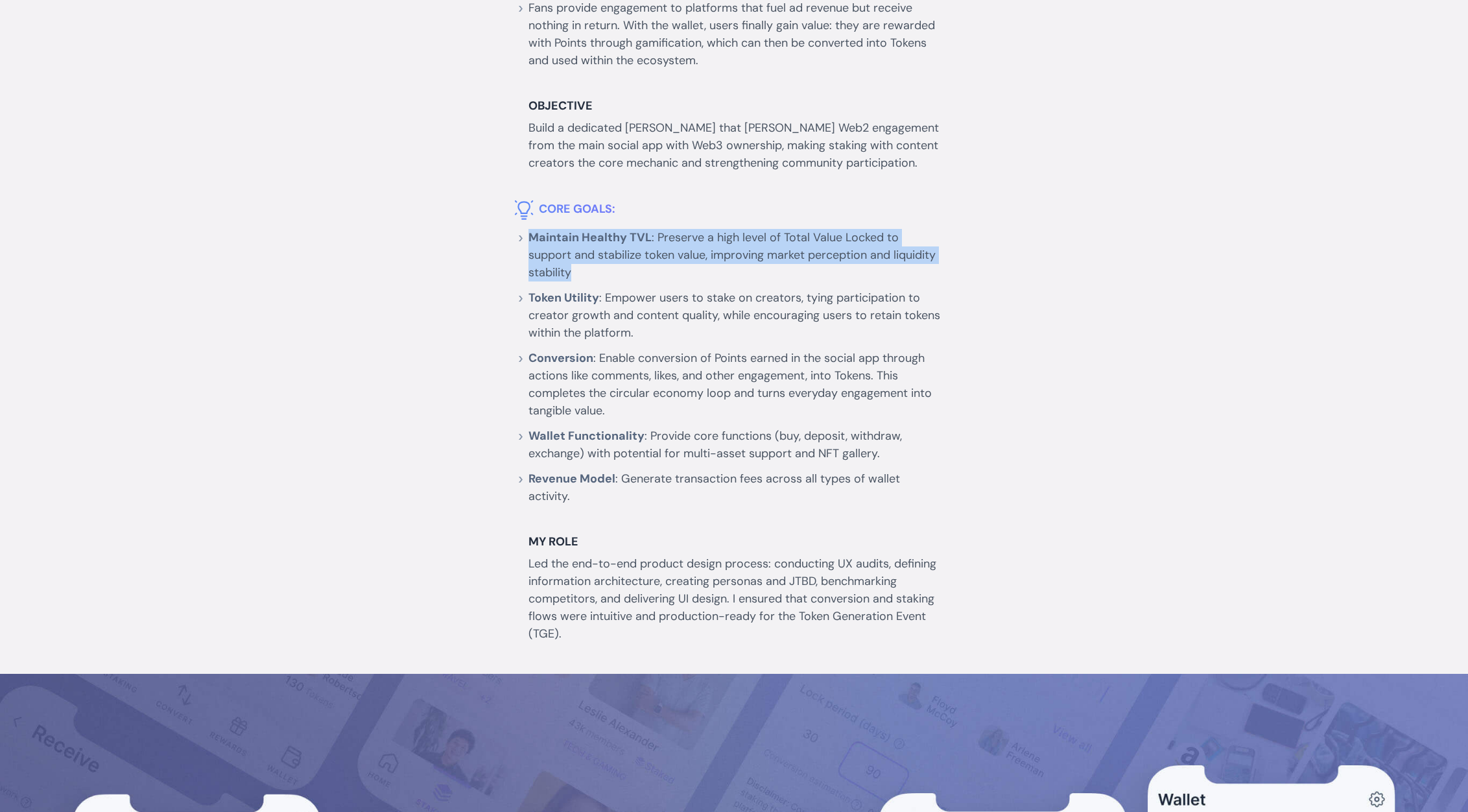
drag, startPoint x: 569, startPoint y: 264, endPoint x: 521, endPoint y: 238, distance: 54.6
click at [529, 238] on li "Maintain Healthy TVL : Preserve a high level of Total Value Locked to support a…" at bounding box center [734, 255] width 412 height 53
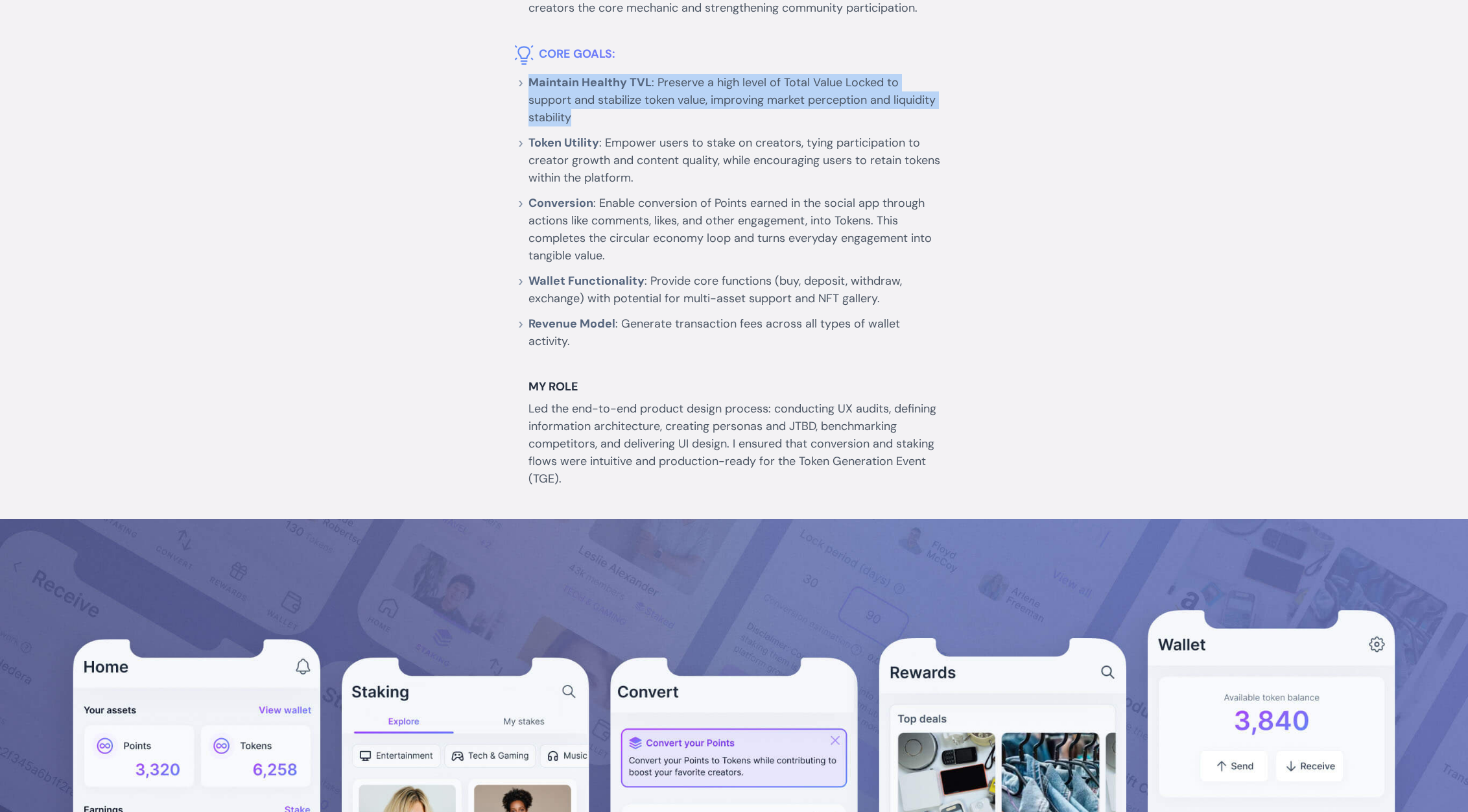
scroll to position [1232, 0]
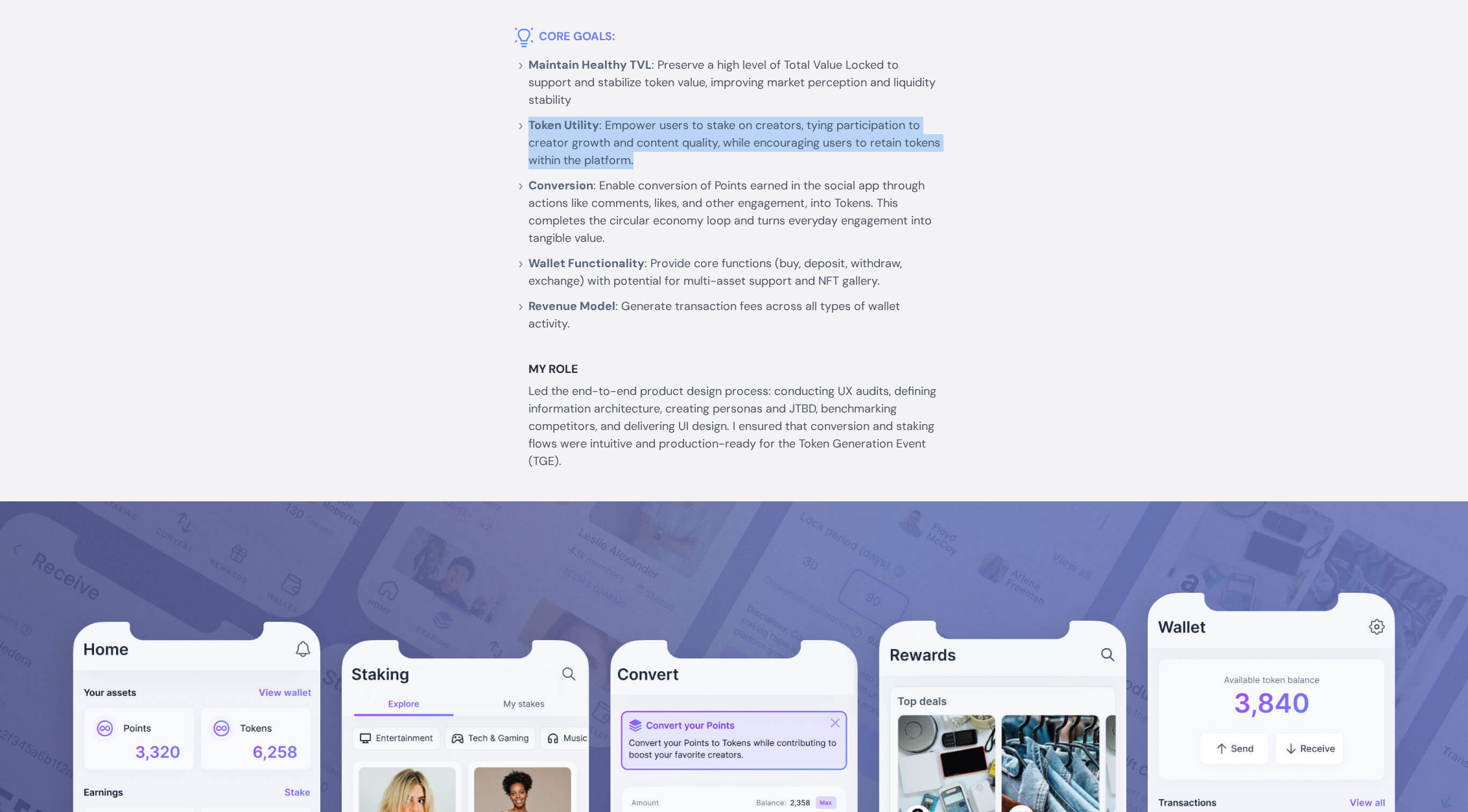
drag, startPoint x: 640, startPoint y: 161, endPoint x: 511, endPoint y: 140, distance: 130.7
click at [529, 119] on li "Token Utility : Empower users to stake on creators, tying participation to crea…" at bounding box center [734, 143] width 412 height 53
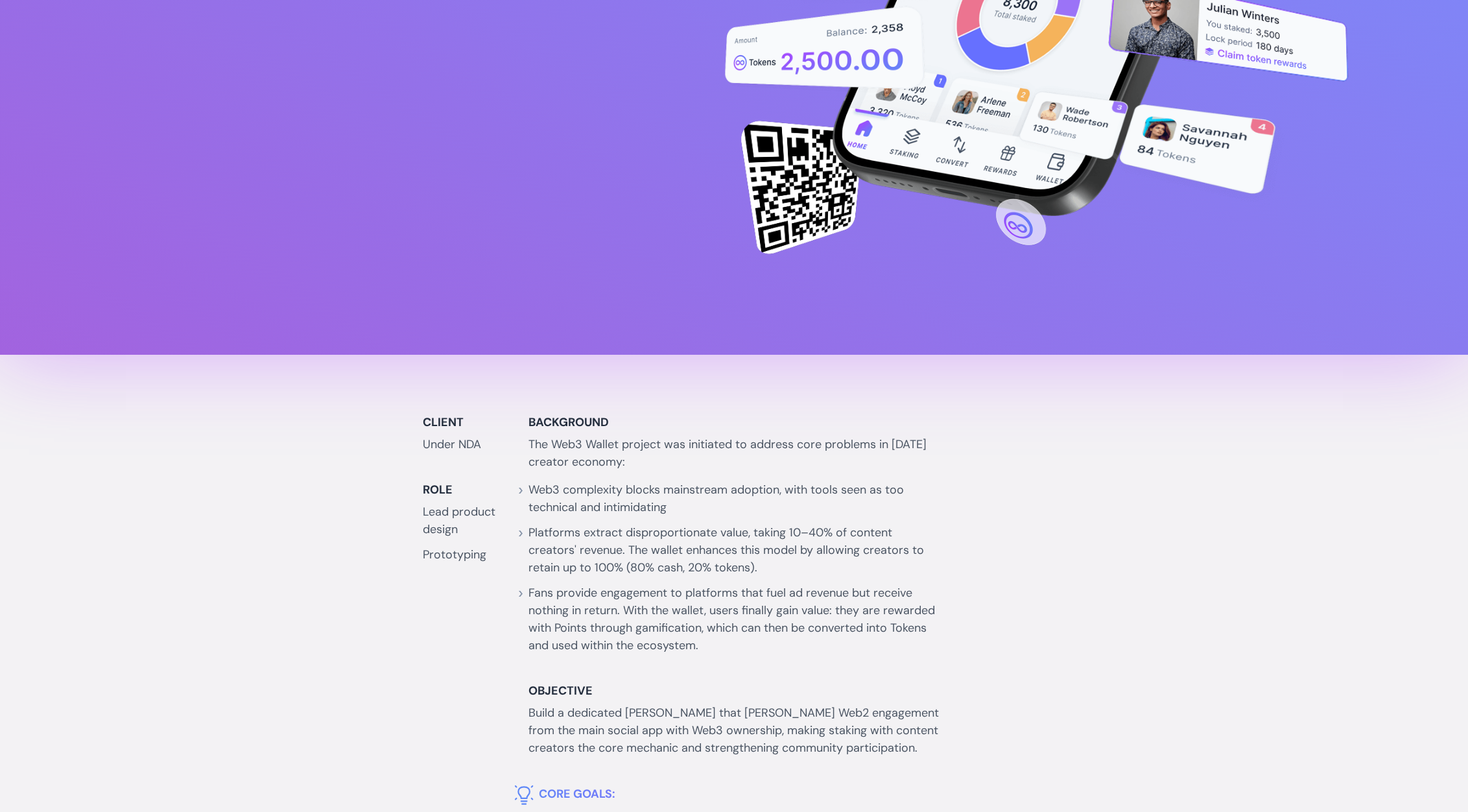
scroll to position [0, 0]
